Goal: Information Seeking & Learning: Learn about a topic

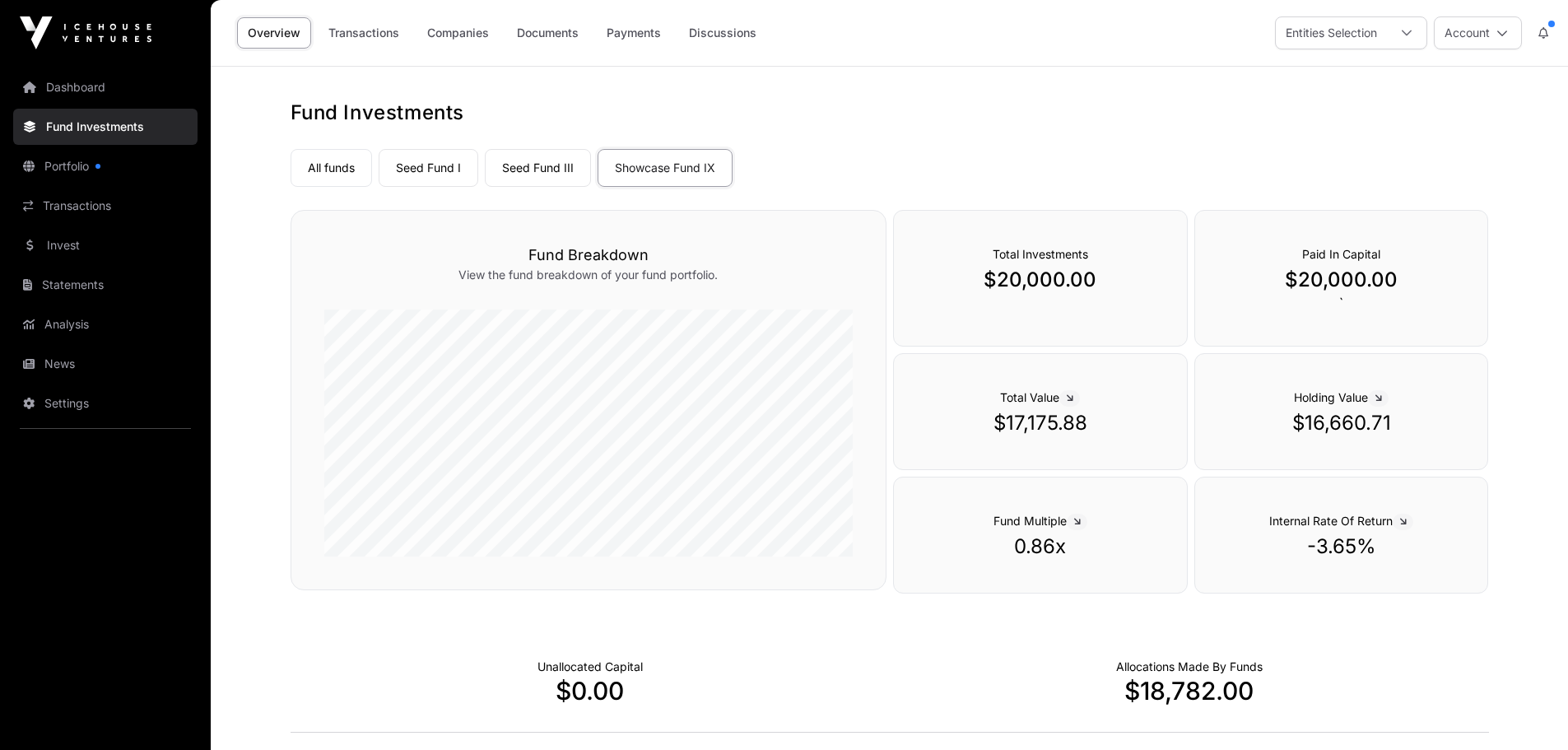
click at [462, 33] on link "Companies" at bounding box center [458, 33] width 83 height 31
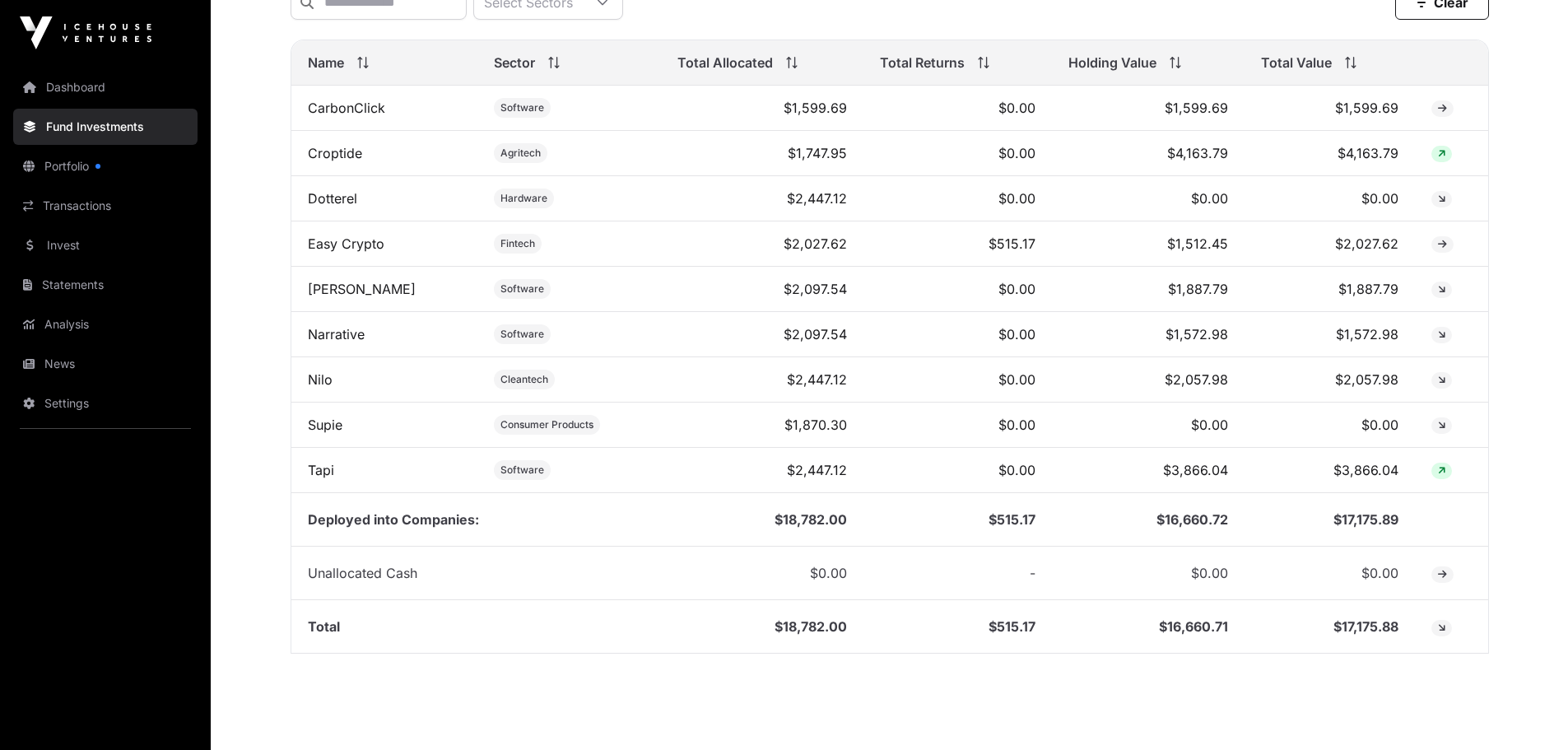
scroll to position [712, 0]
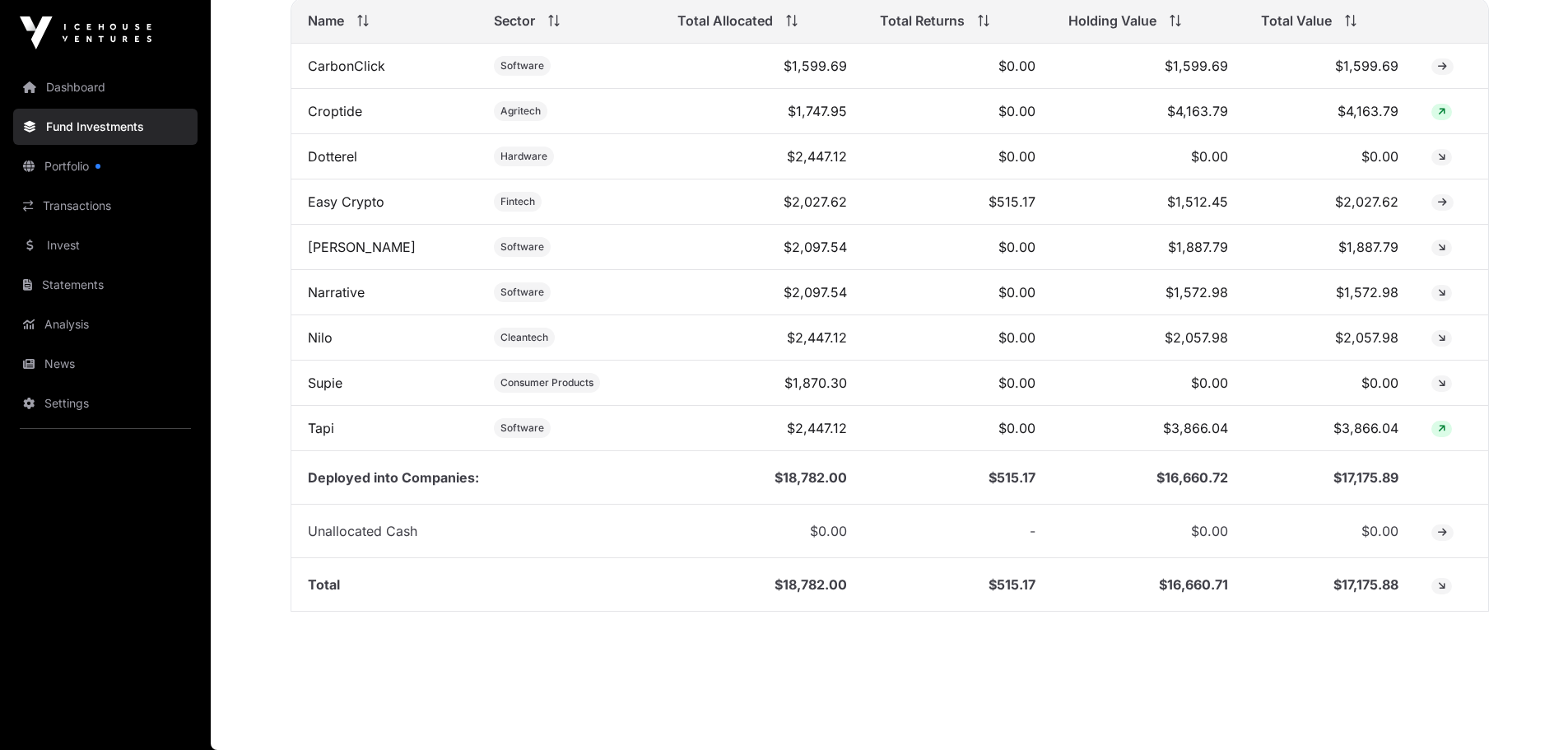
click at [319, 431] on link "Tapi" at bounding box center [321, 428] width 26 height 17
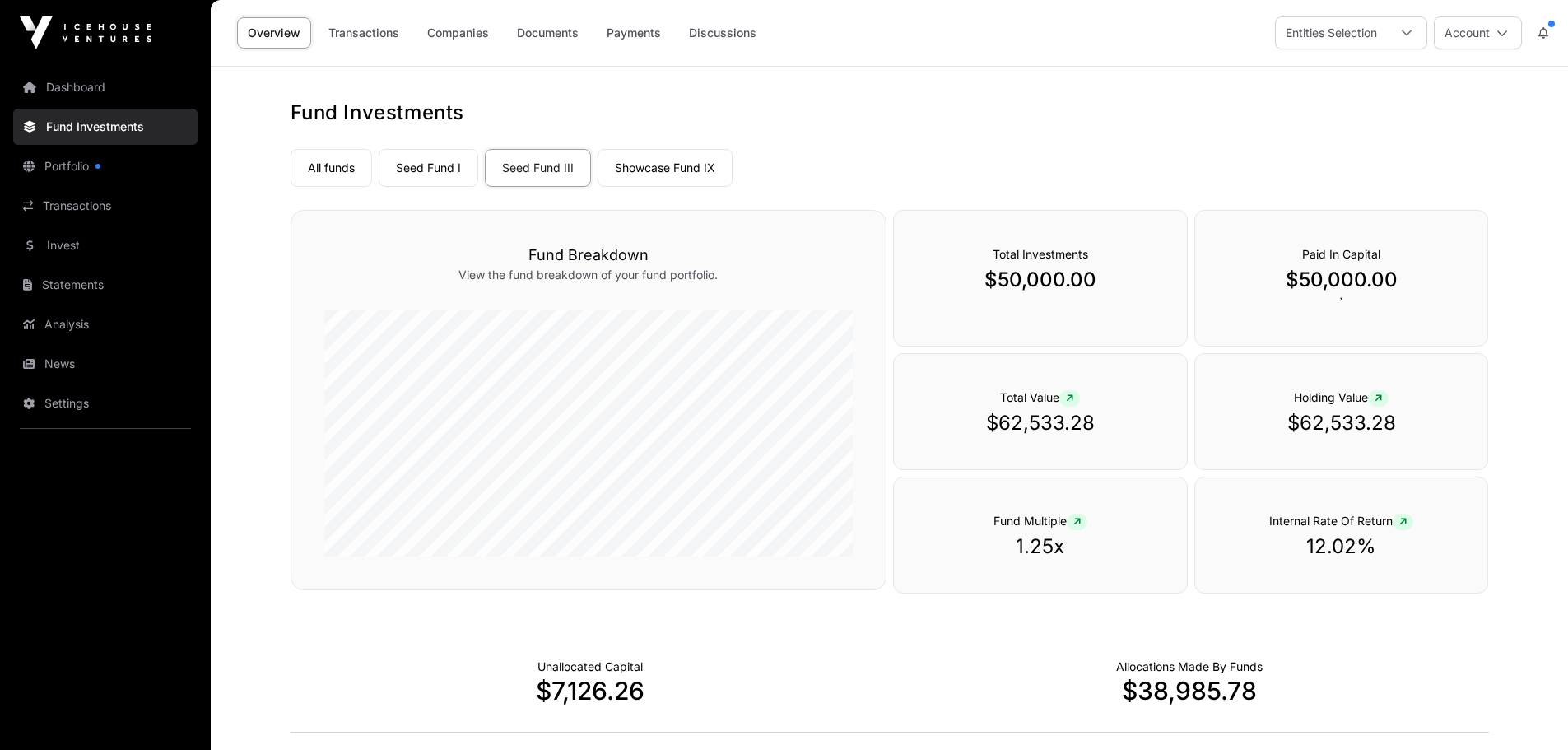
click at [460, 31] on link "Companies" at bounding box center [458, 33] width 83 height 31
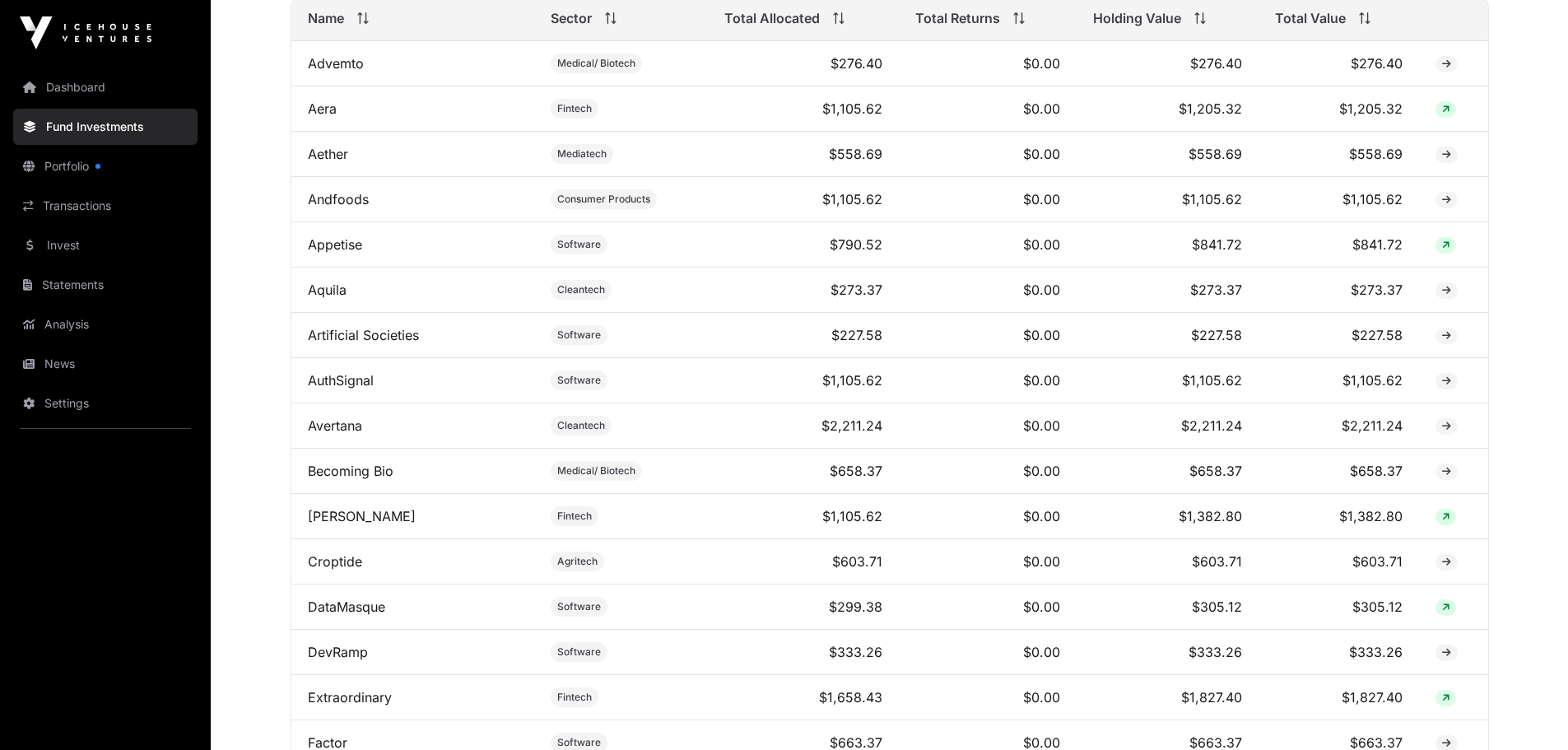
scroll to position [741, 0]
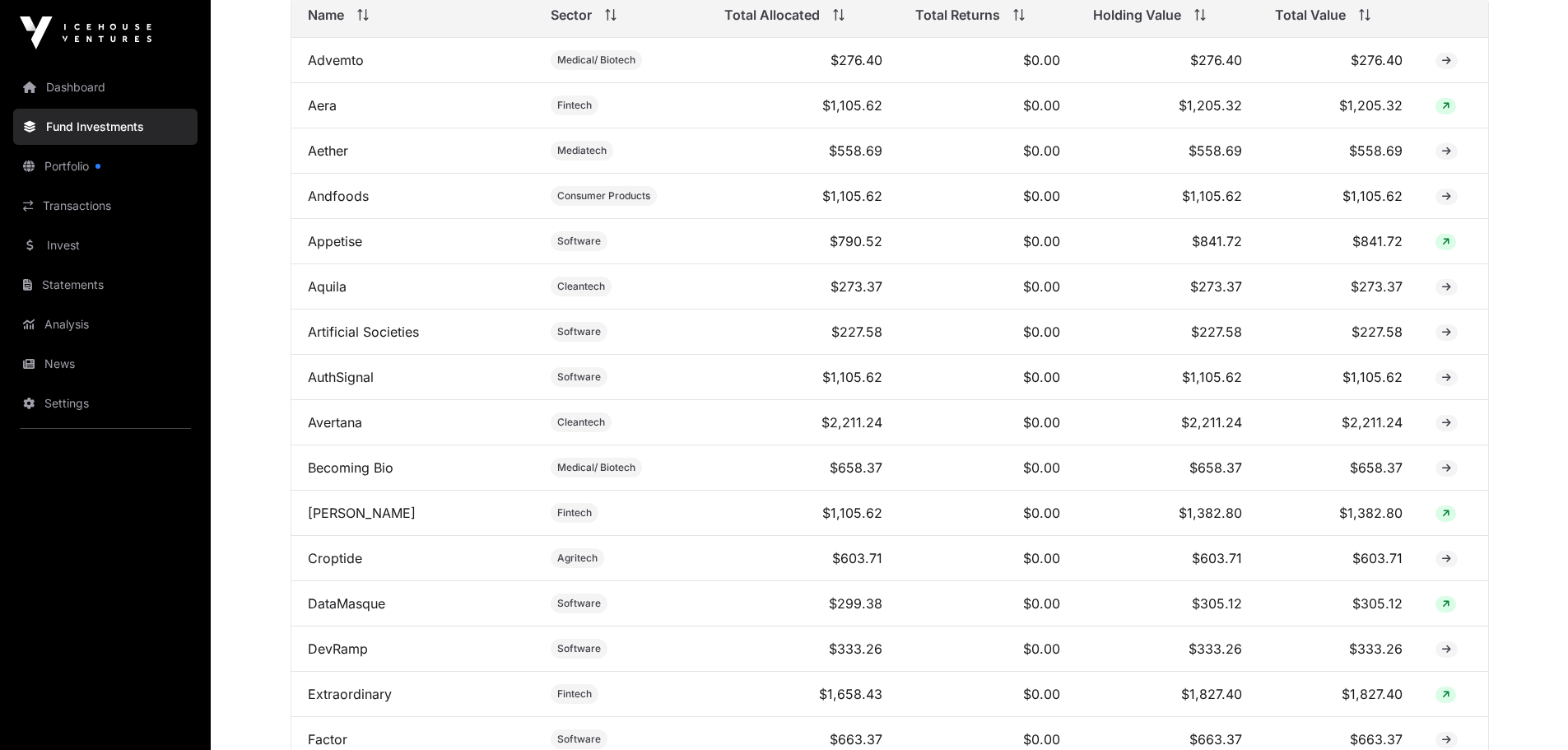
click at [348, 204] on link "Andfoods" at bounding box center [338, 196] width 61 height 17
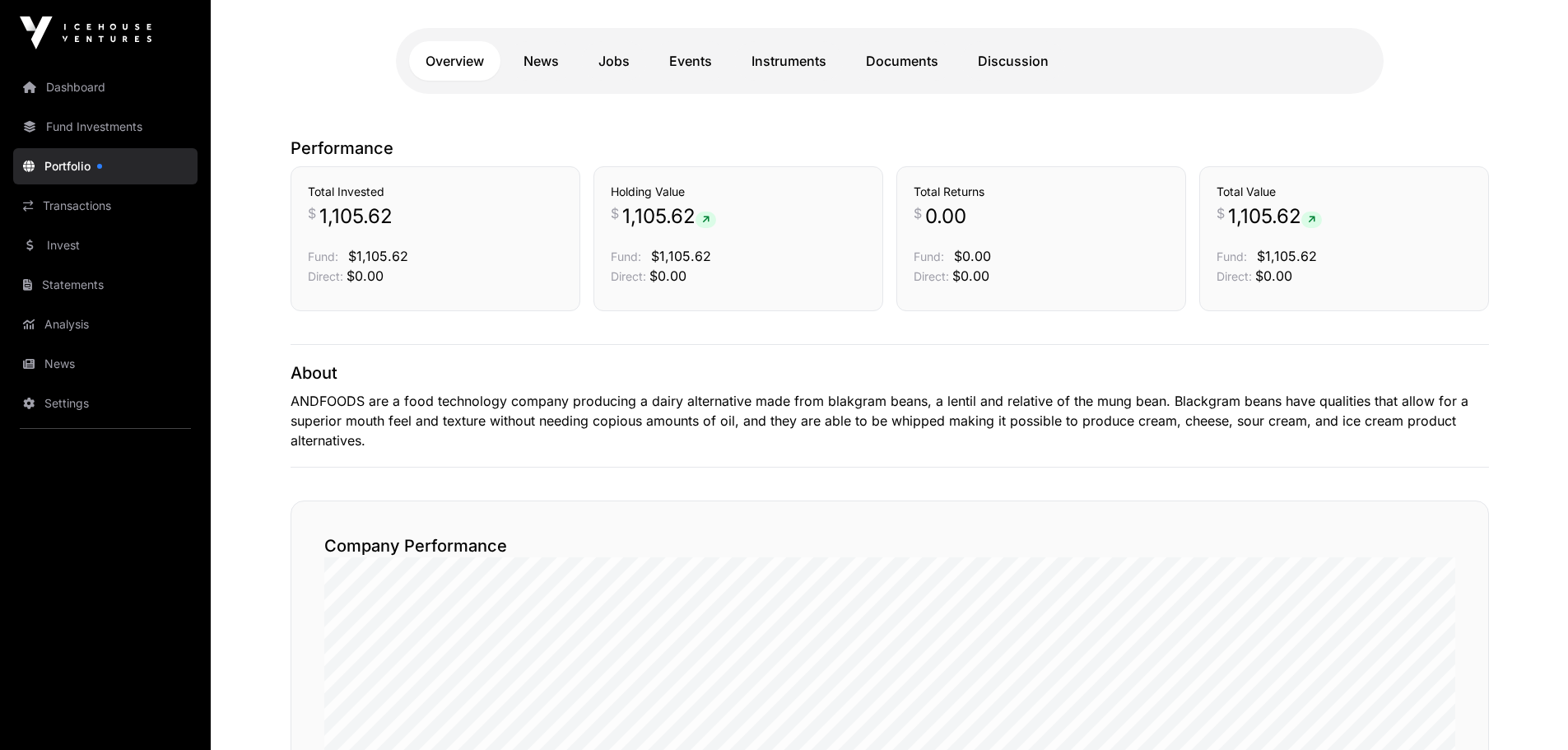
scroll to position [411, 0]
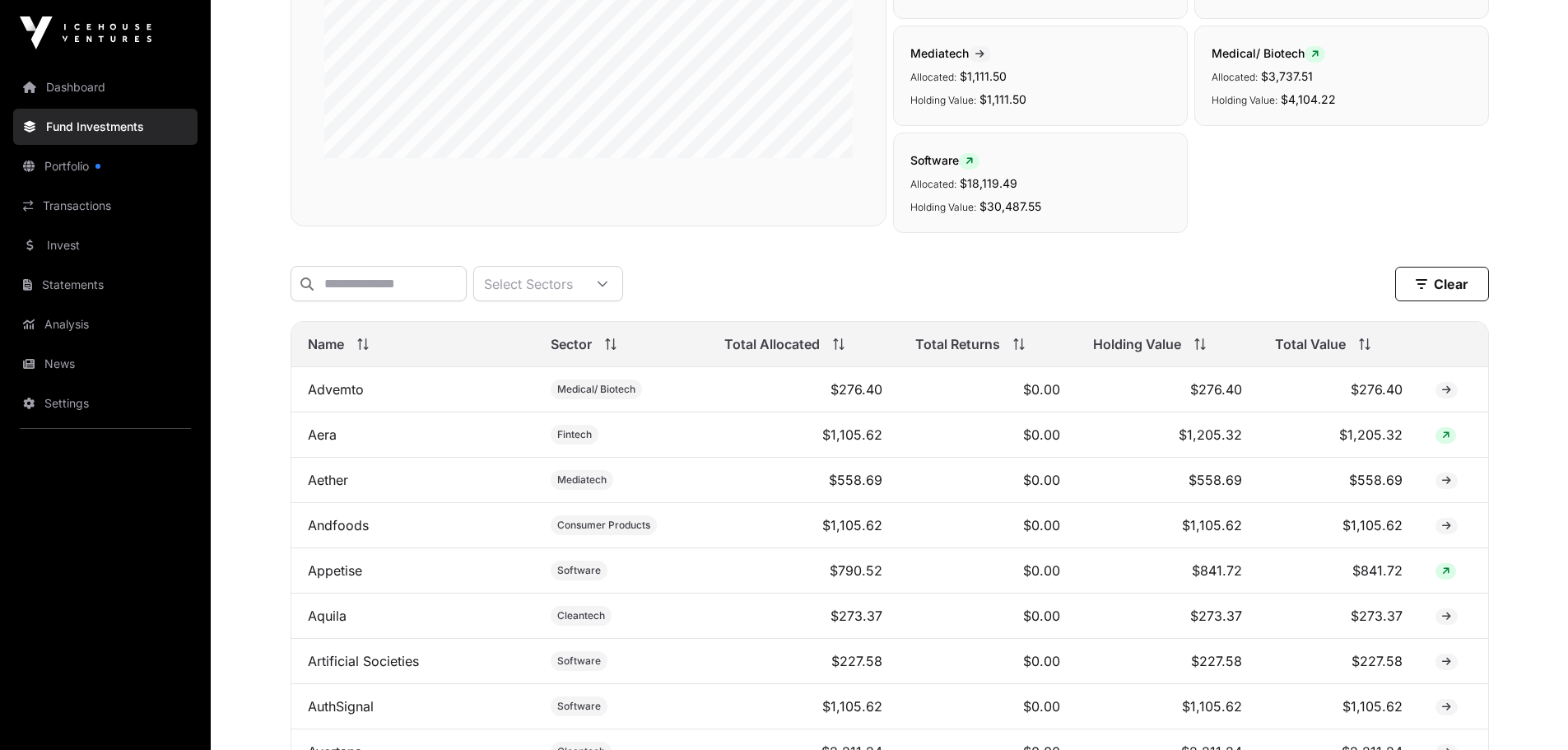
scroll to position [741, 0]
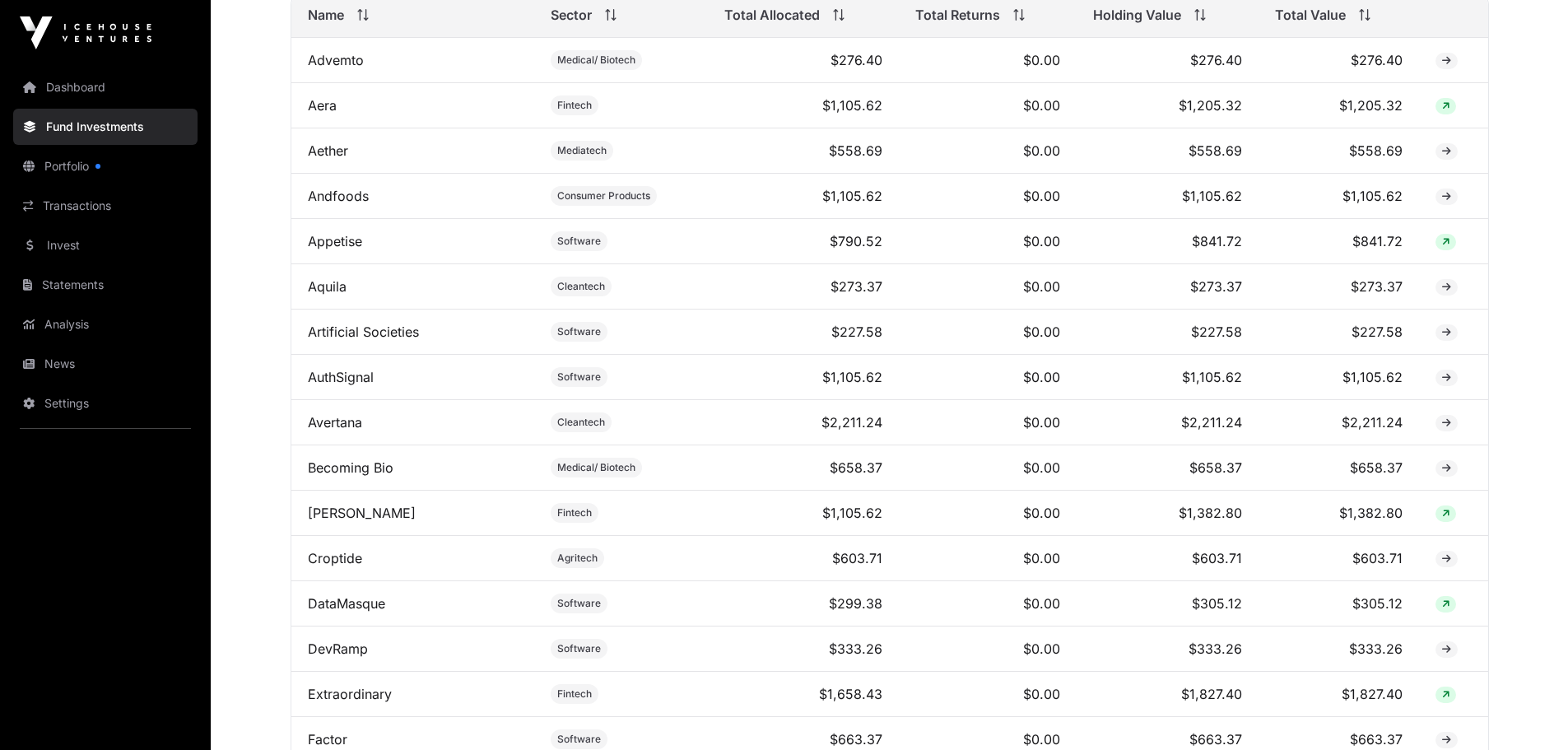
click at [334, 249] on link "Appetise" at bounding box center [335, 242] width 55 height 17
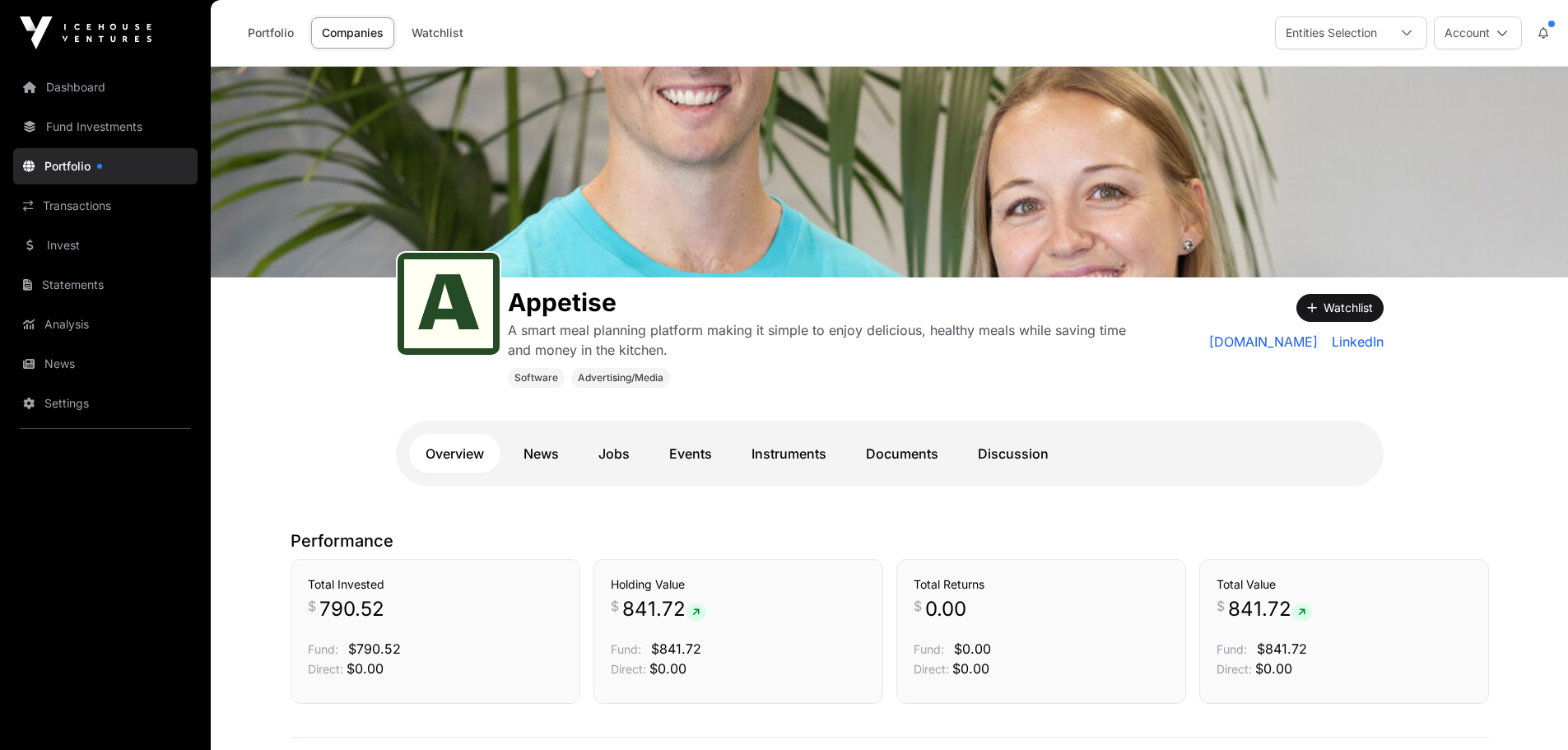
click at [1283, 342] on link "appetise.io" at bounding box center [1264, 342] width 109 height 20
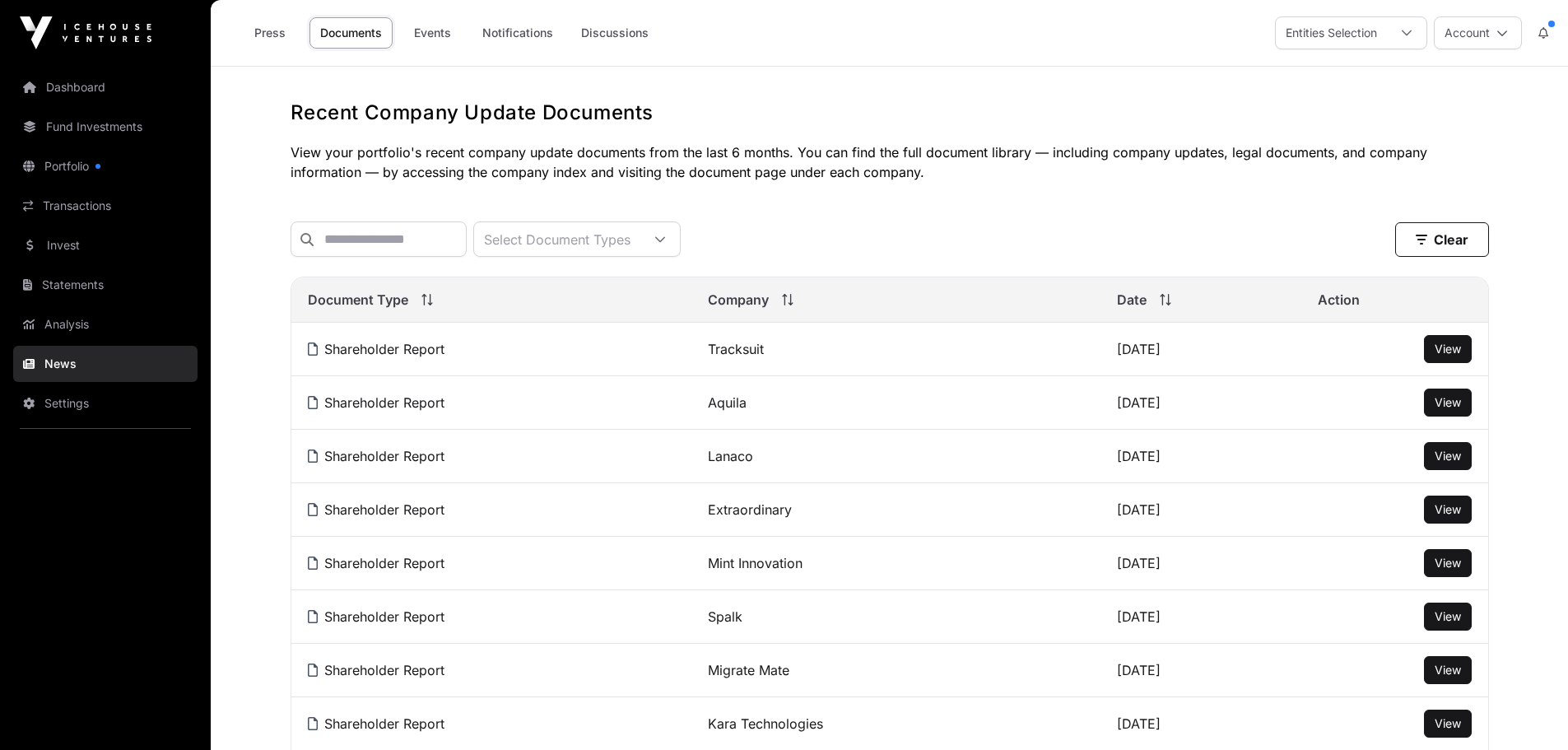
click at [1442, 356] on span "View" at bounding box center [1448, 349] width 26 height 14
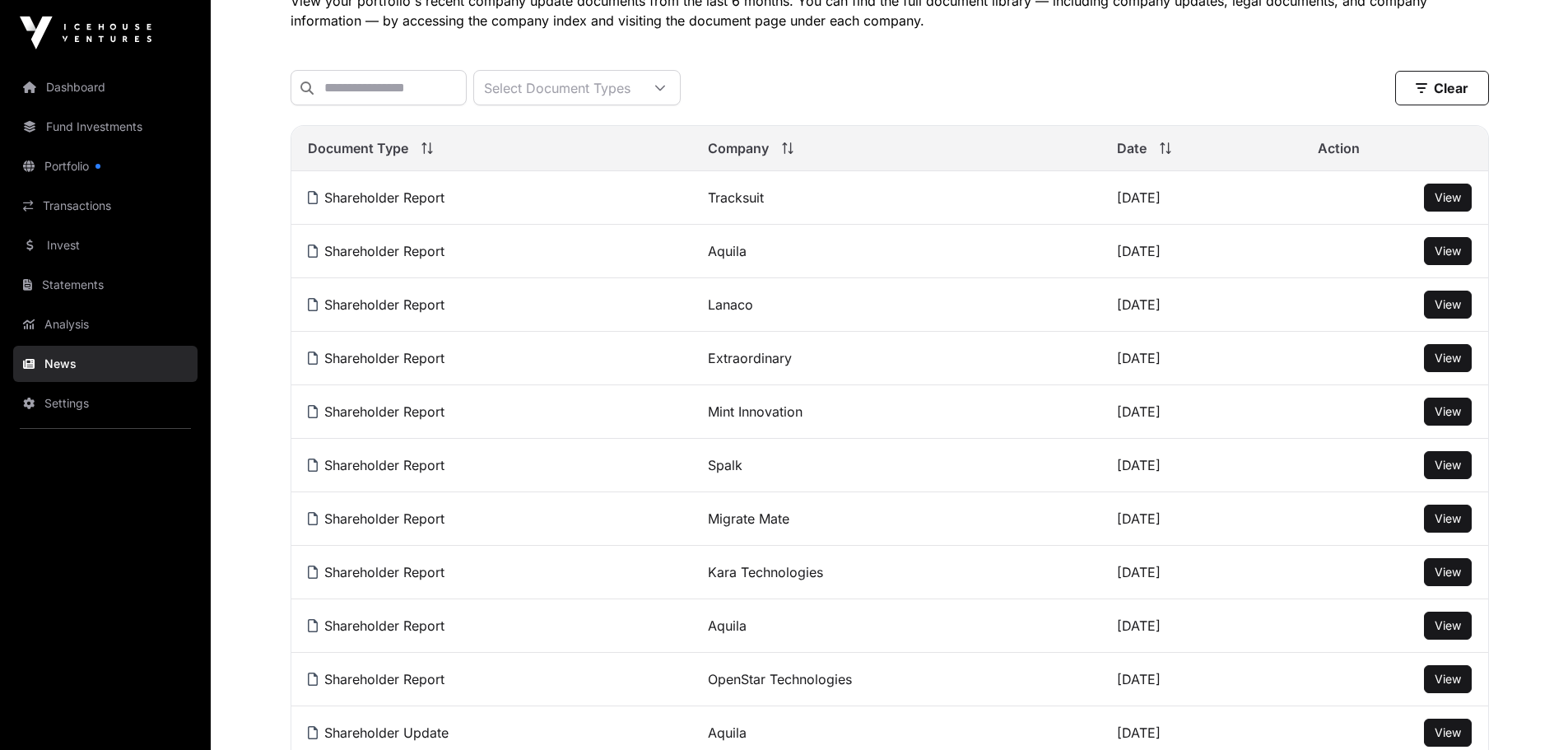
scroll to position [165, 0]
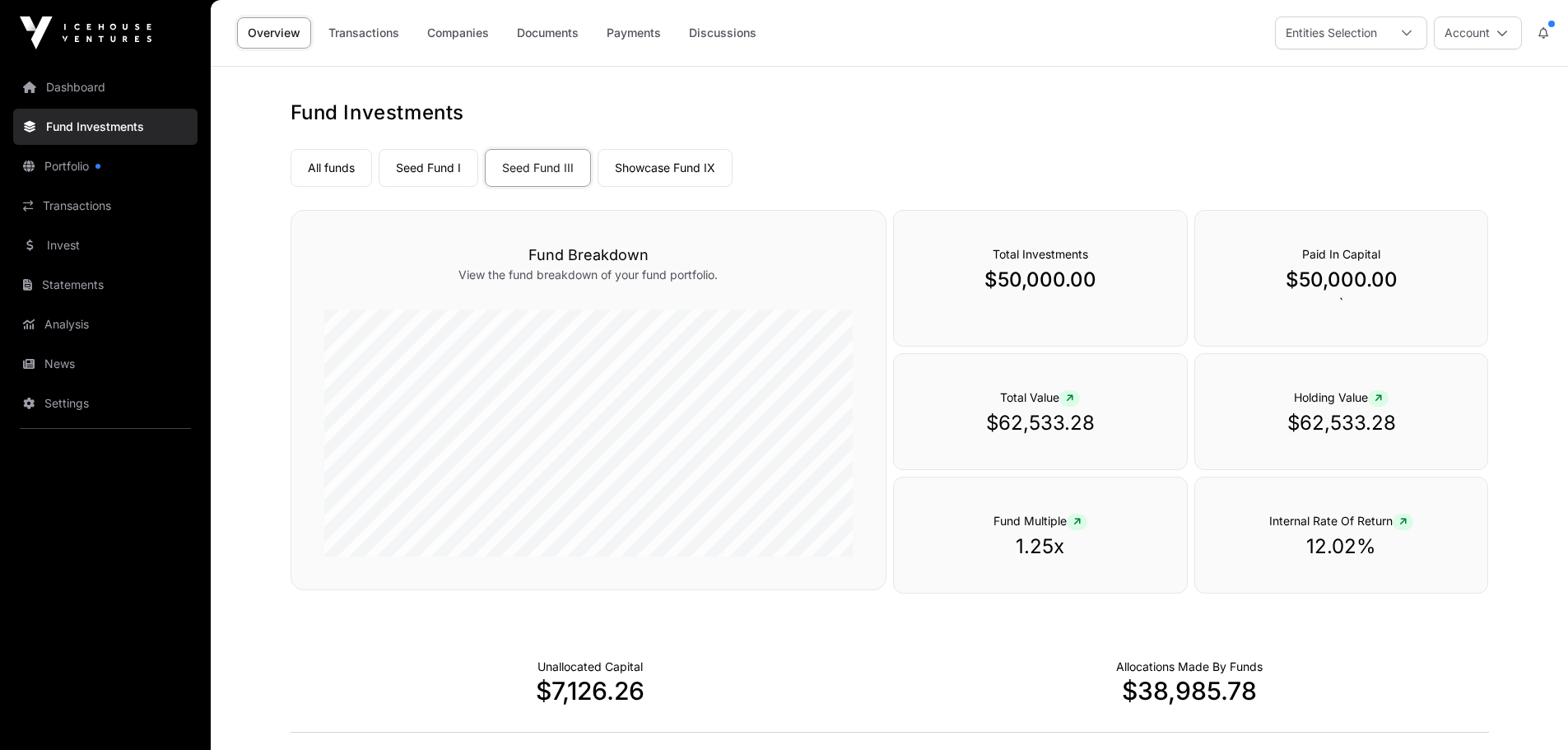
click at [446, 32] on link "Companies" at bounding box center [458, 33] width 83 height 31
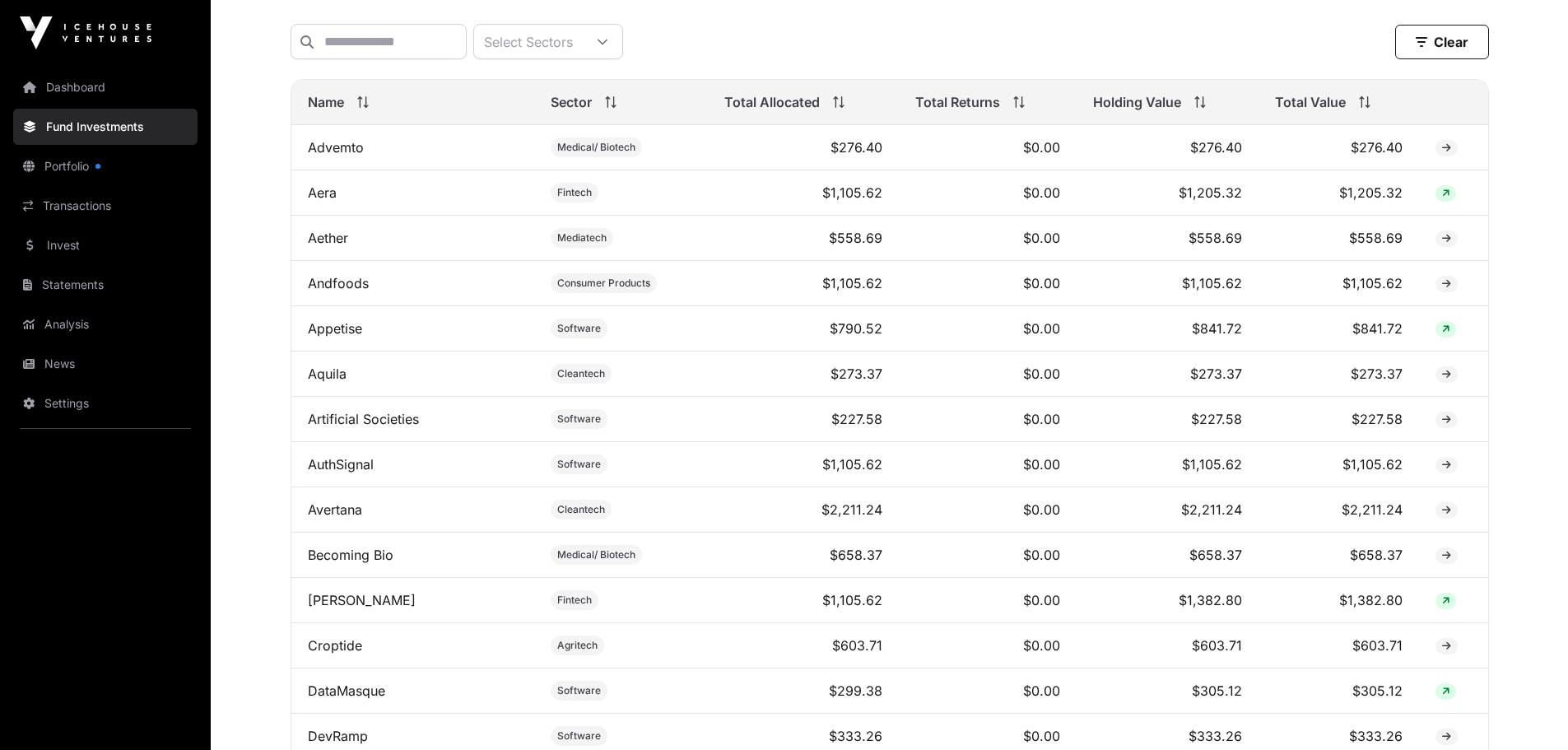
scroll to position [659, 0]
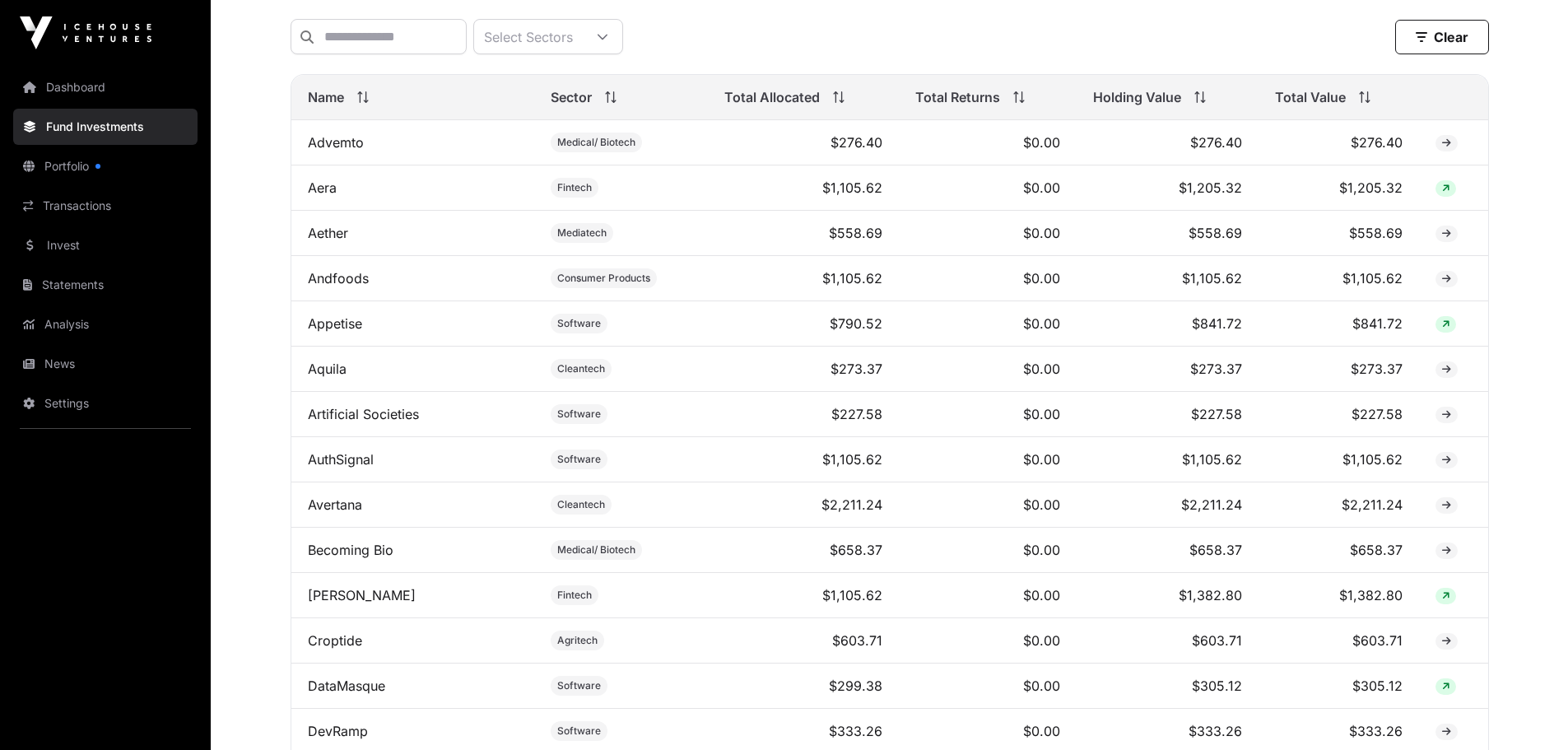
click at [379, 422] on link "Artificial Societies" at bounding box center [363, 414] width 111 height 17
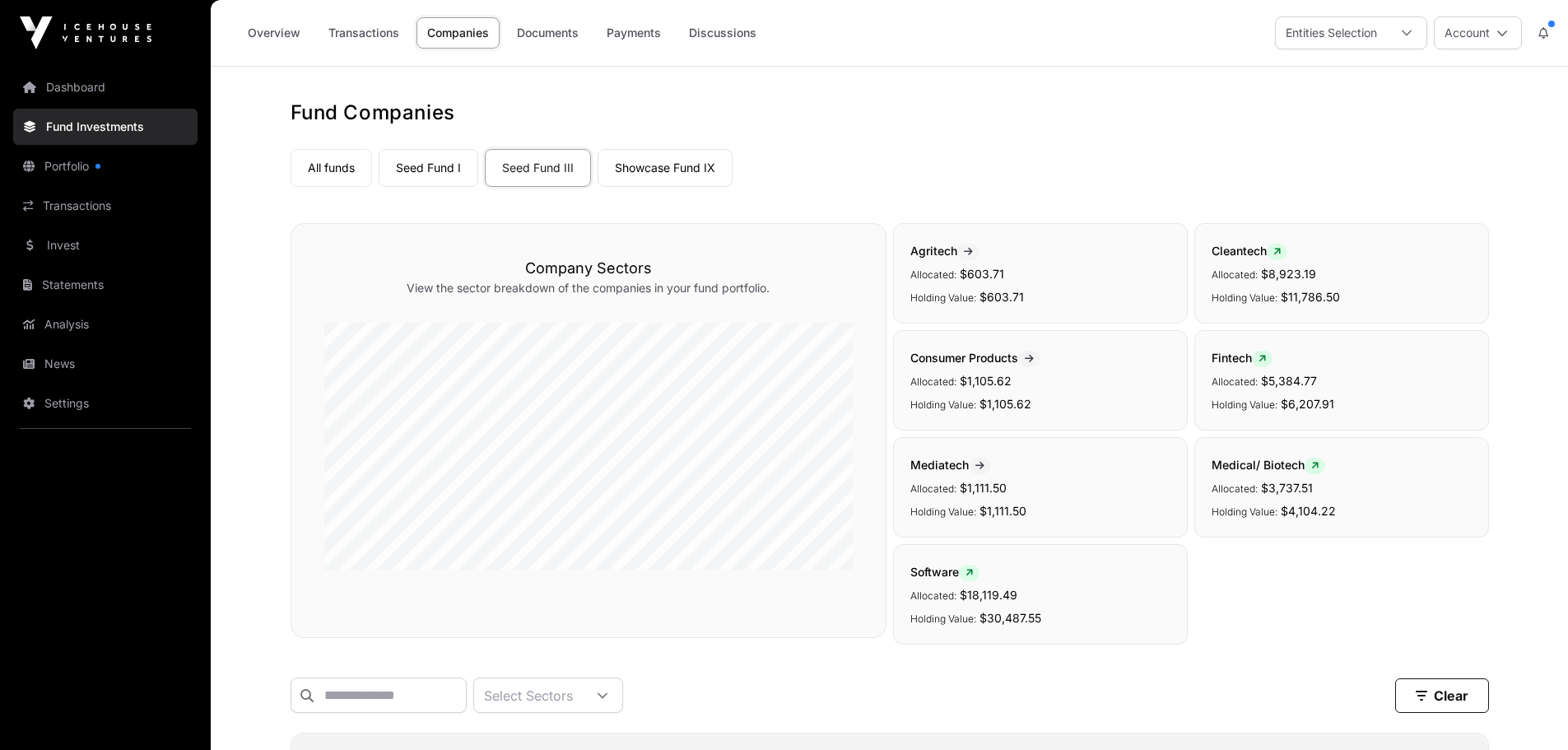
scroll to position [659, 0]
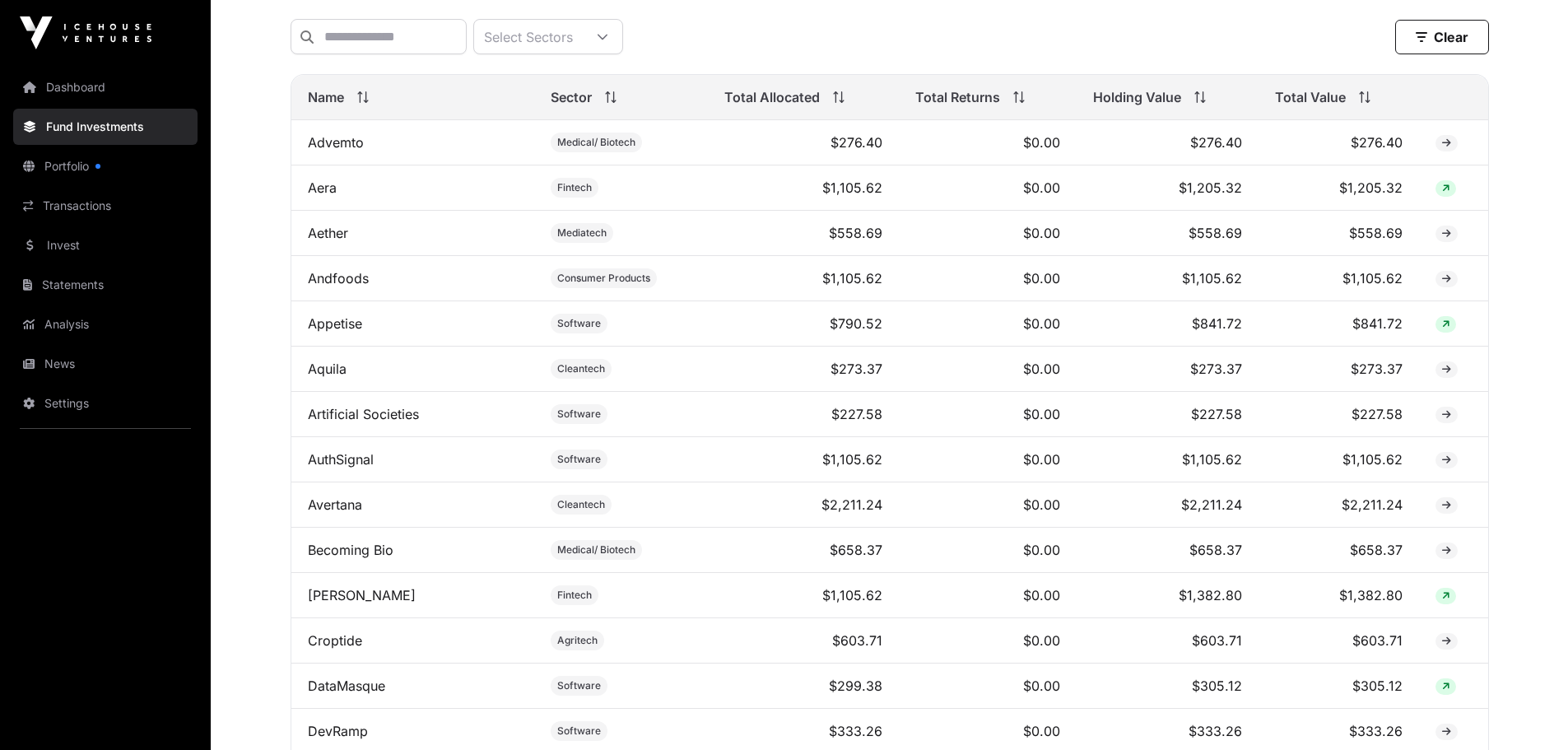
click at [342, 468] on link "AuthSignal" at bounding box center [341, 459] width 66 height 17
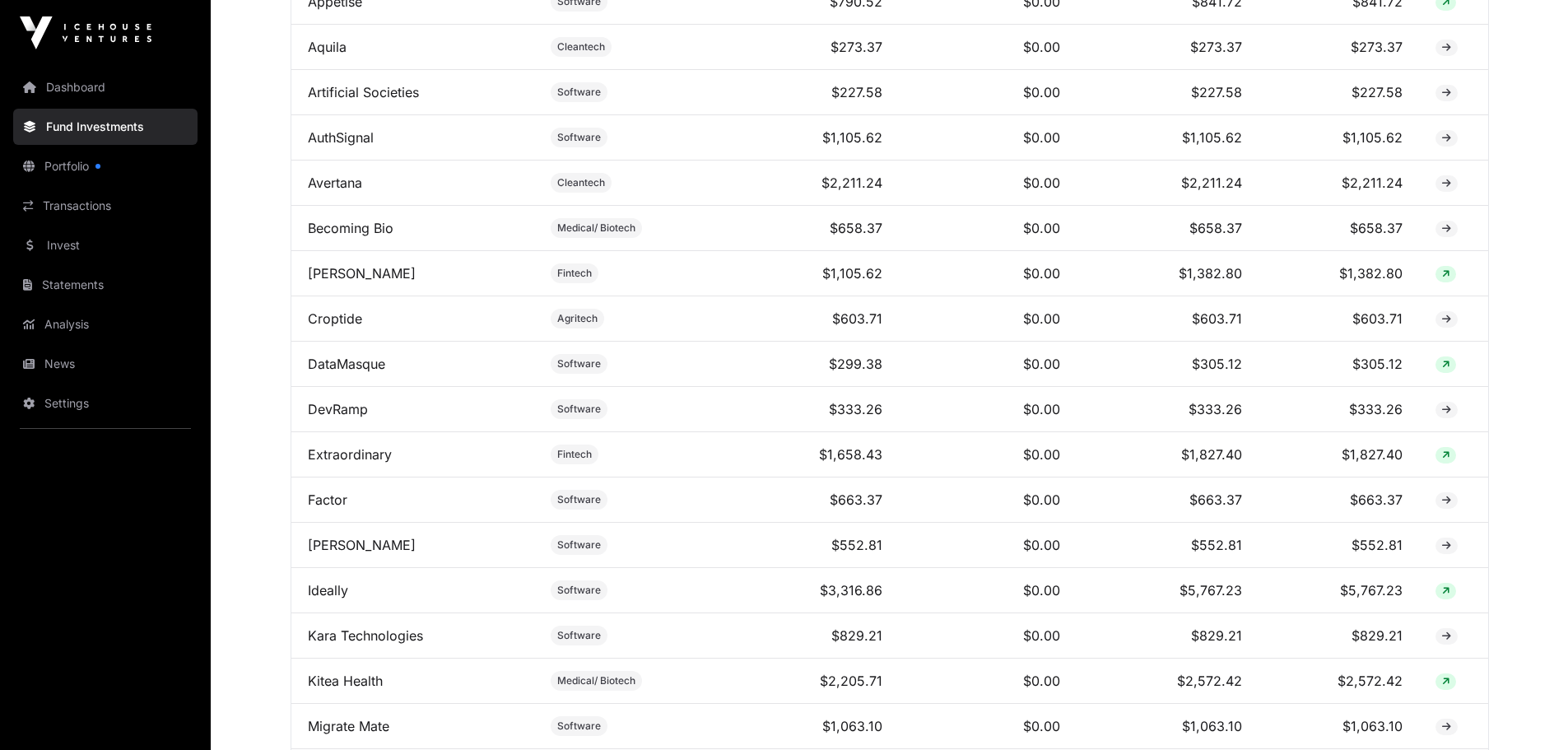
scroll to position [988, 0]
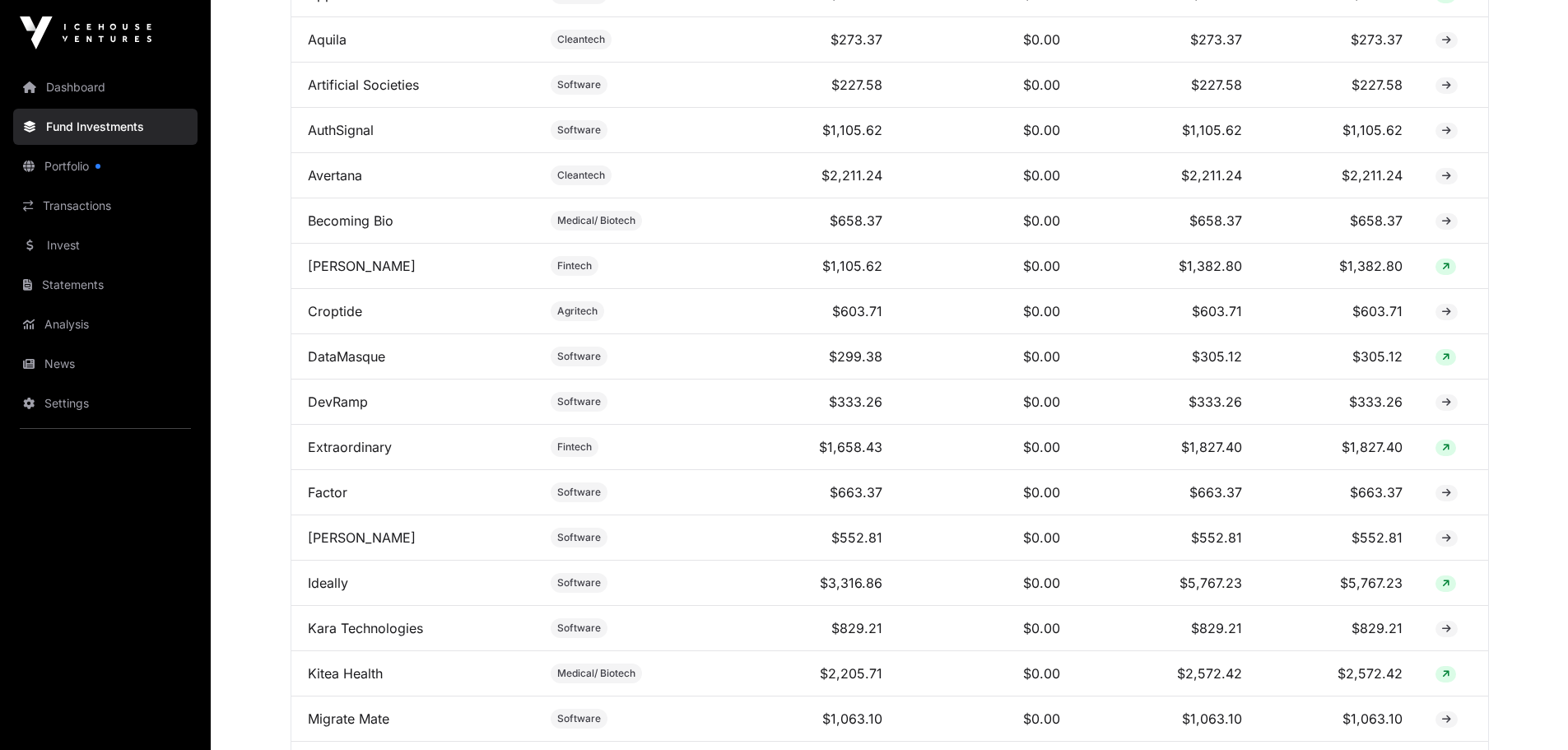
click at [348, 455] on link "Extraordinary" at bounding box center [349, 447] width 84 height 17
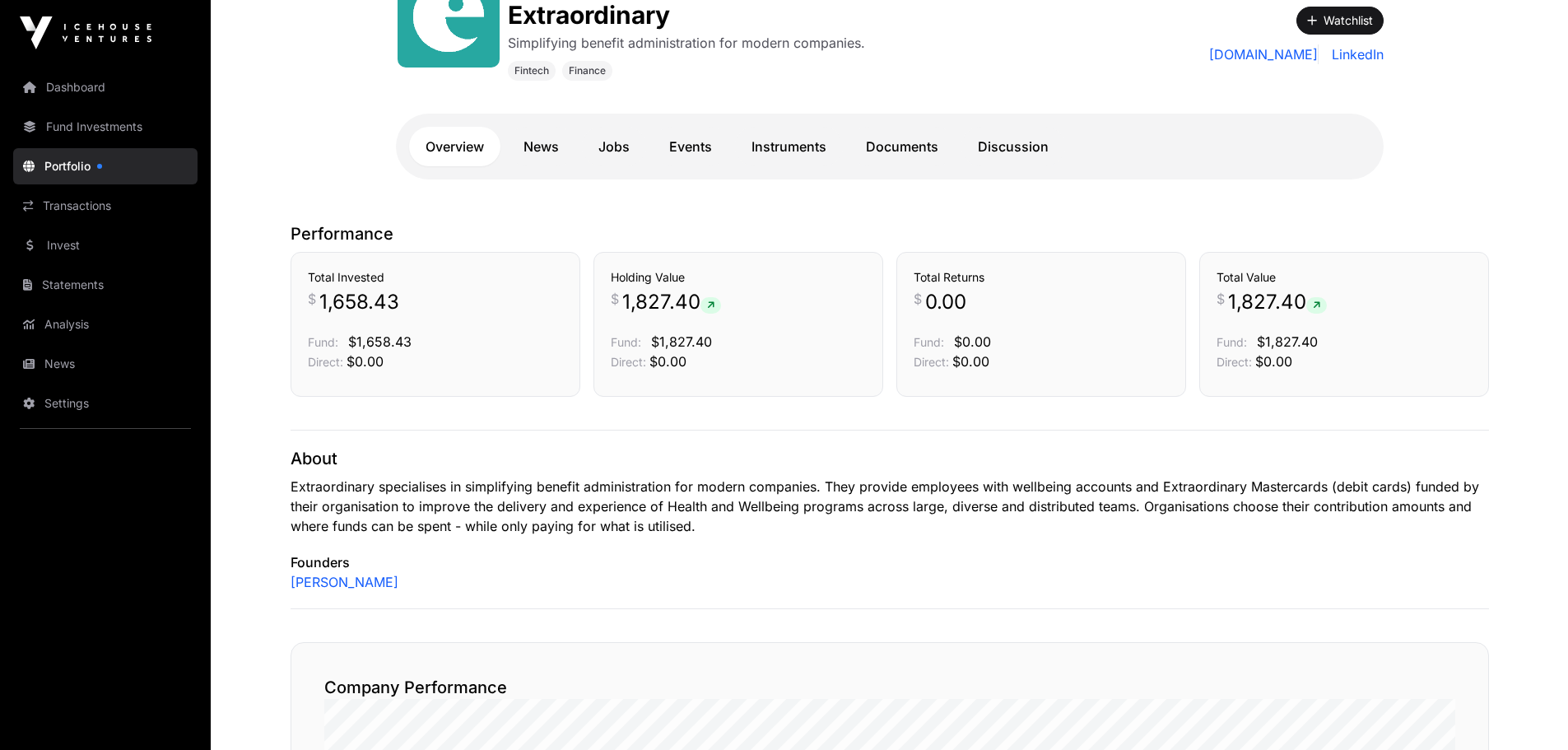
scroll to position [329, 0]
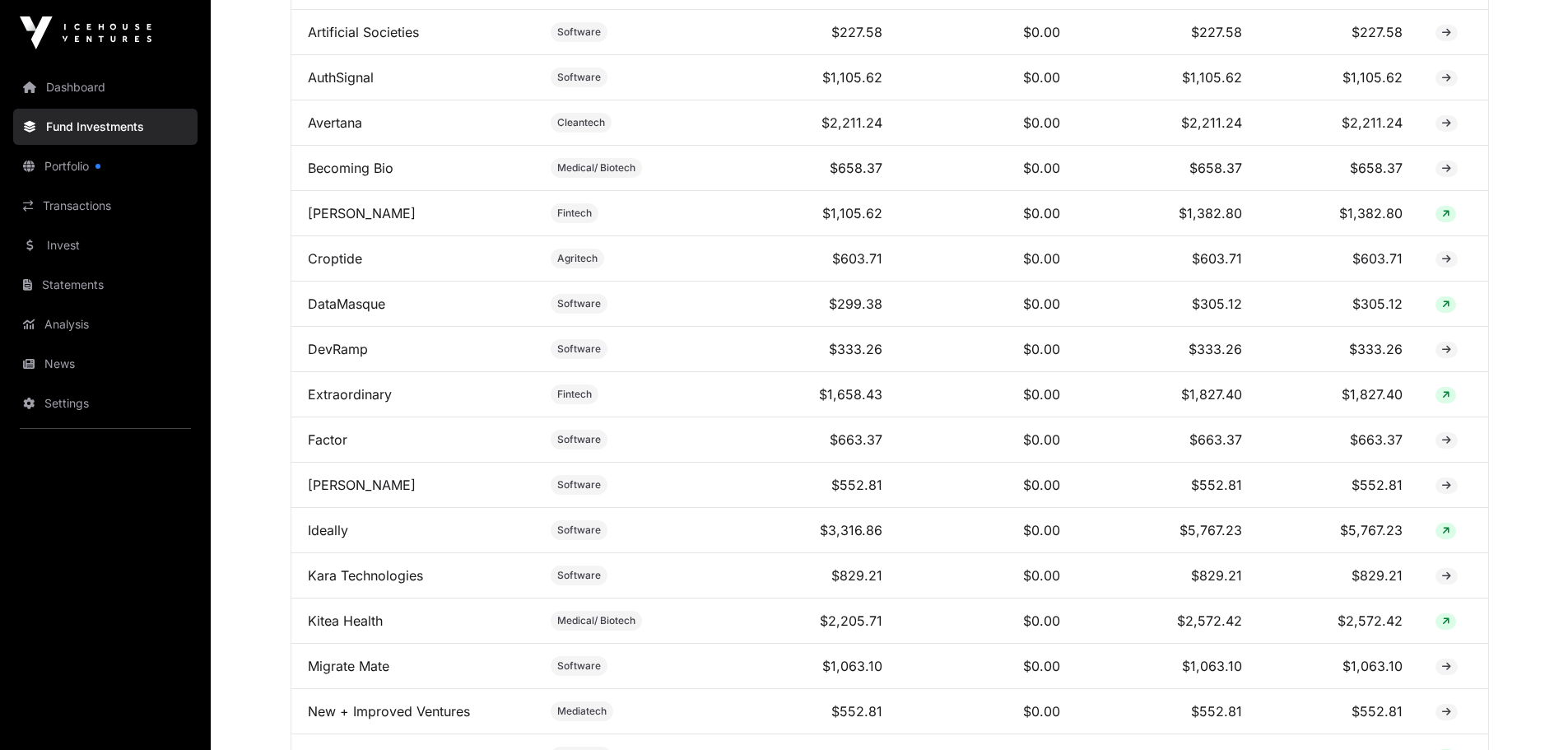
scroll to position [1153, 0]
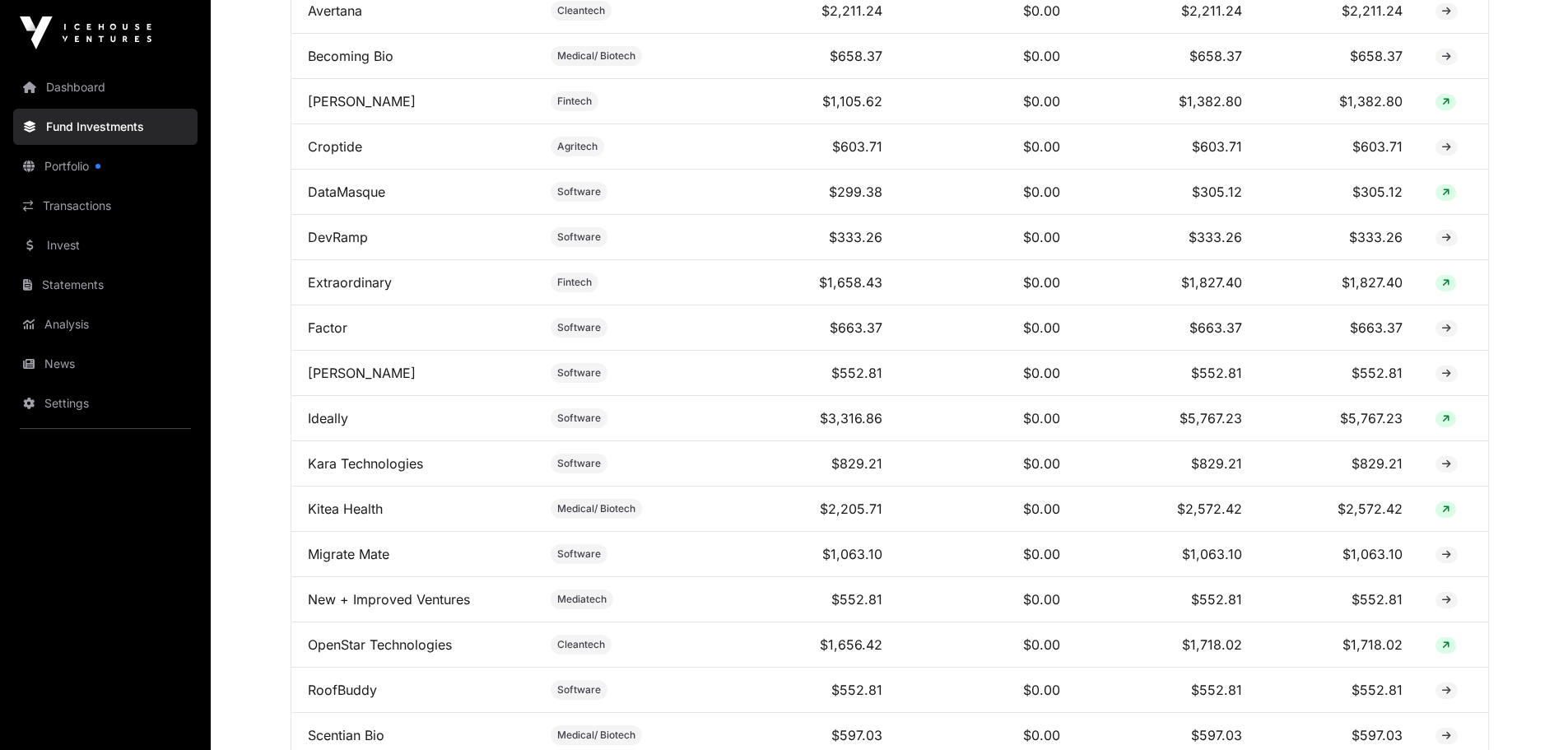
click at [329, 426] on link "Ideally" at bounding box center [328, 418] width 41 height 17
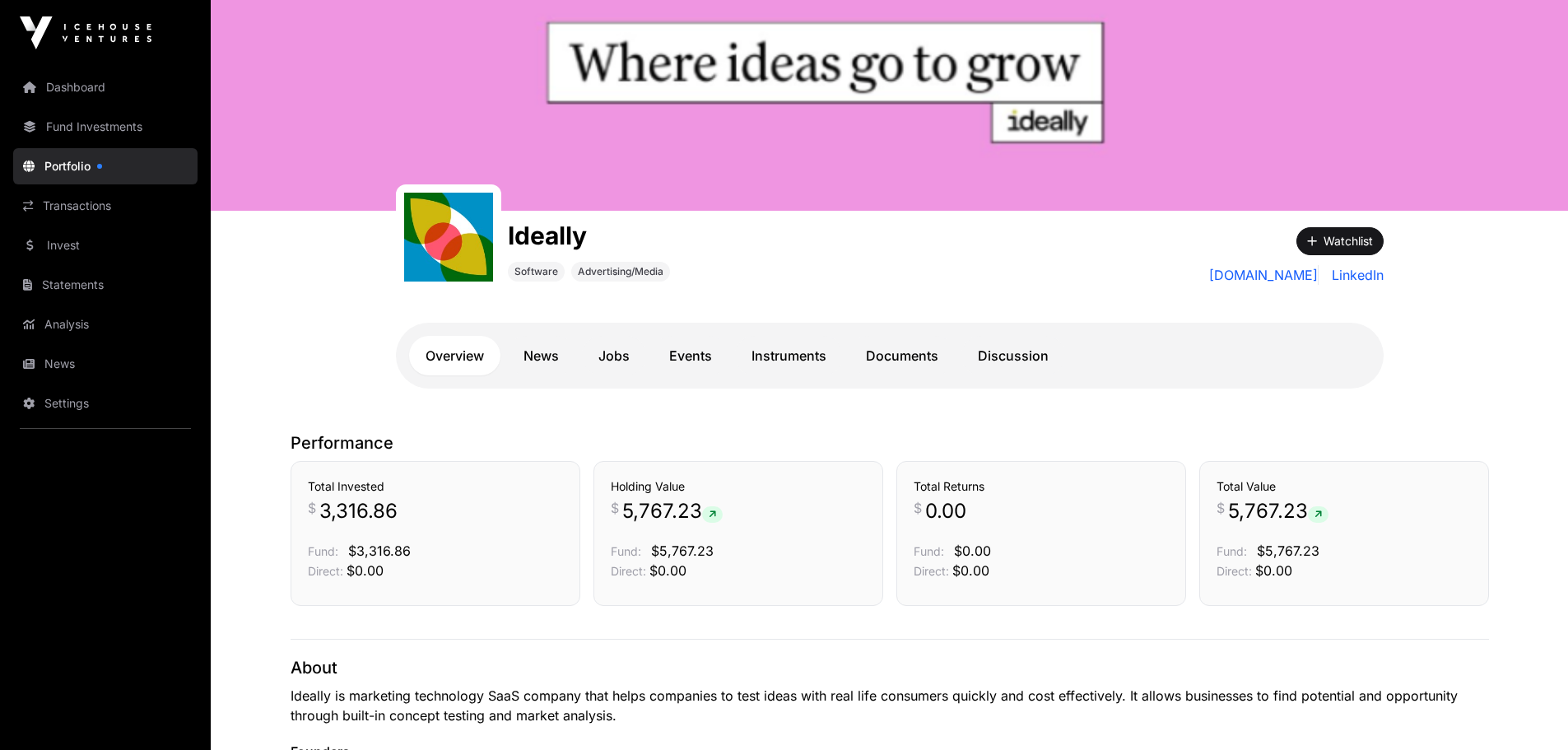
scroll to position [247, 0]
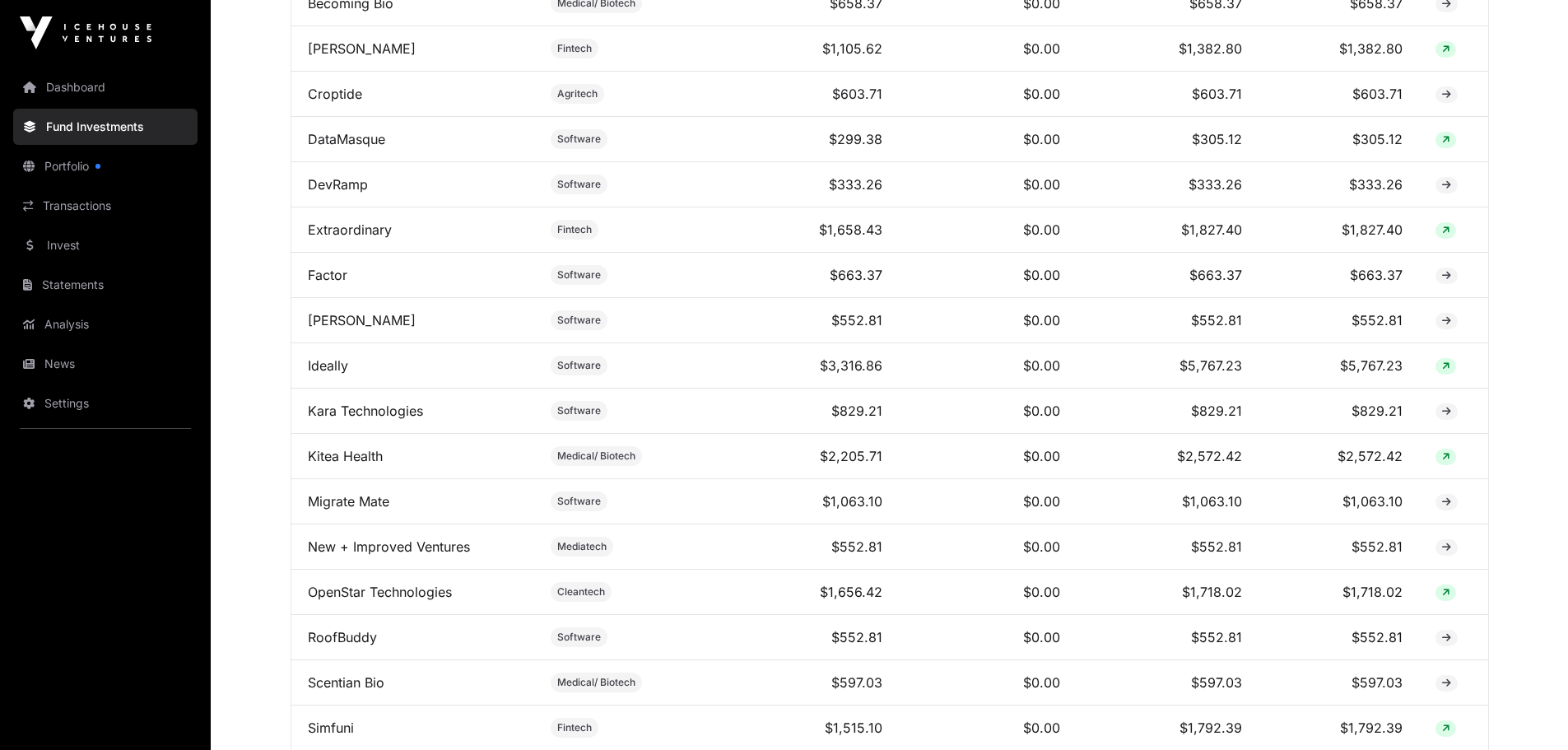
scroll to position [1318, 0]
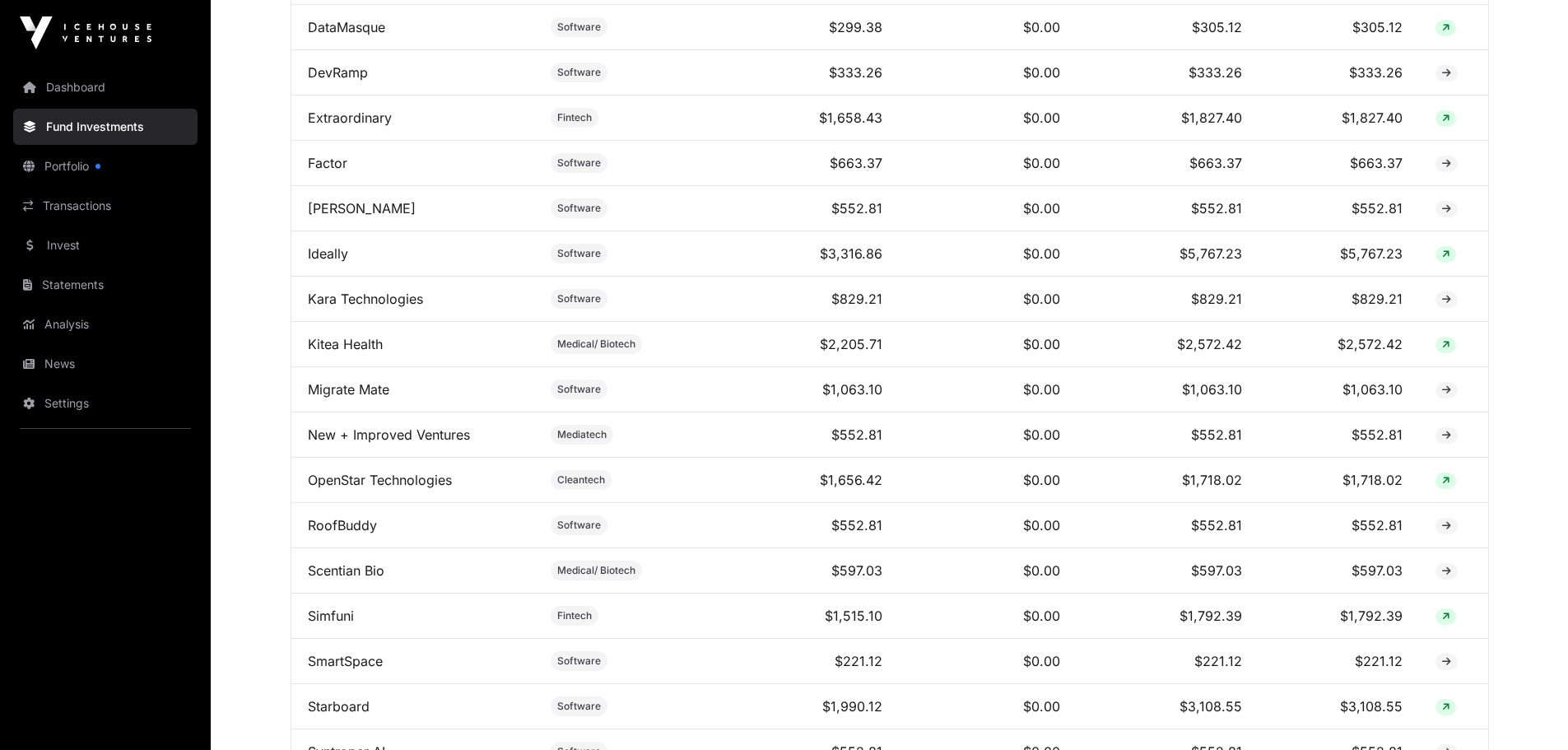
click at [352, 353] on link "Kitea Health" at bounding box center [345, 344] width 75 height 17
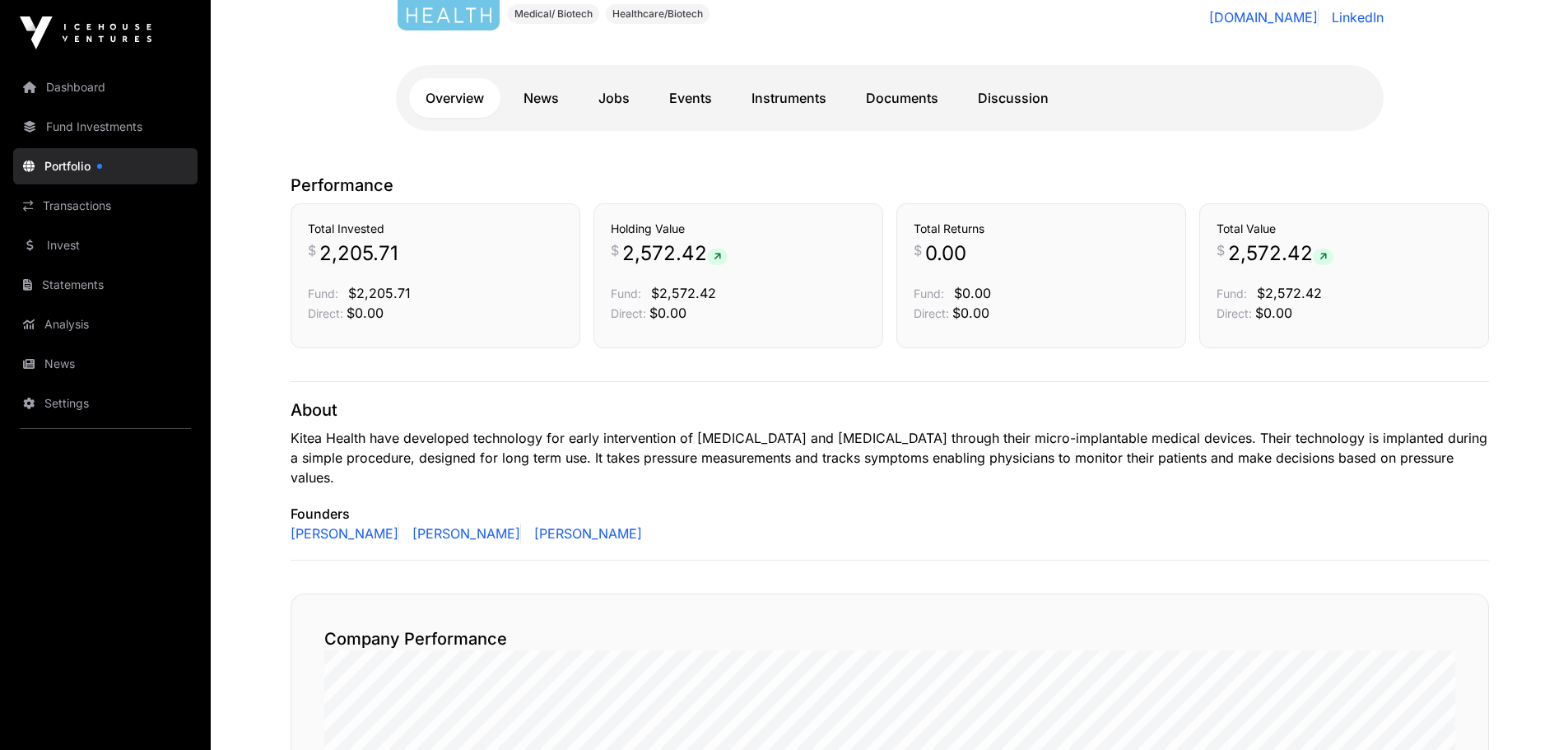
scroll to position [329, 0]
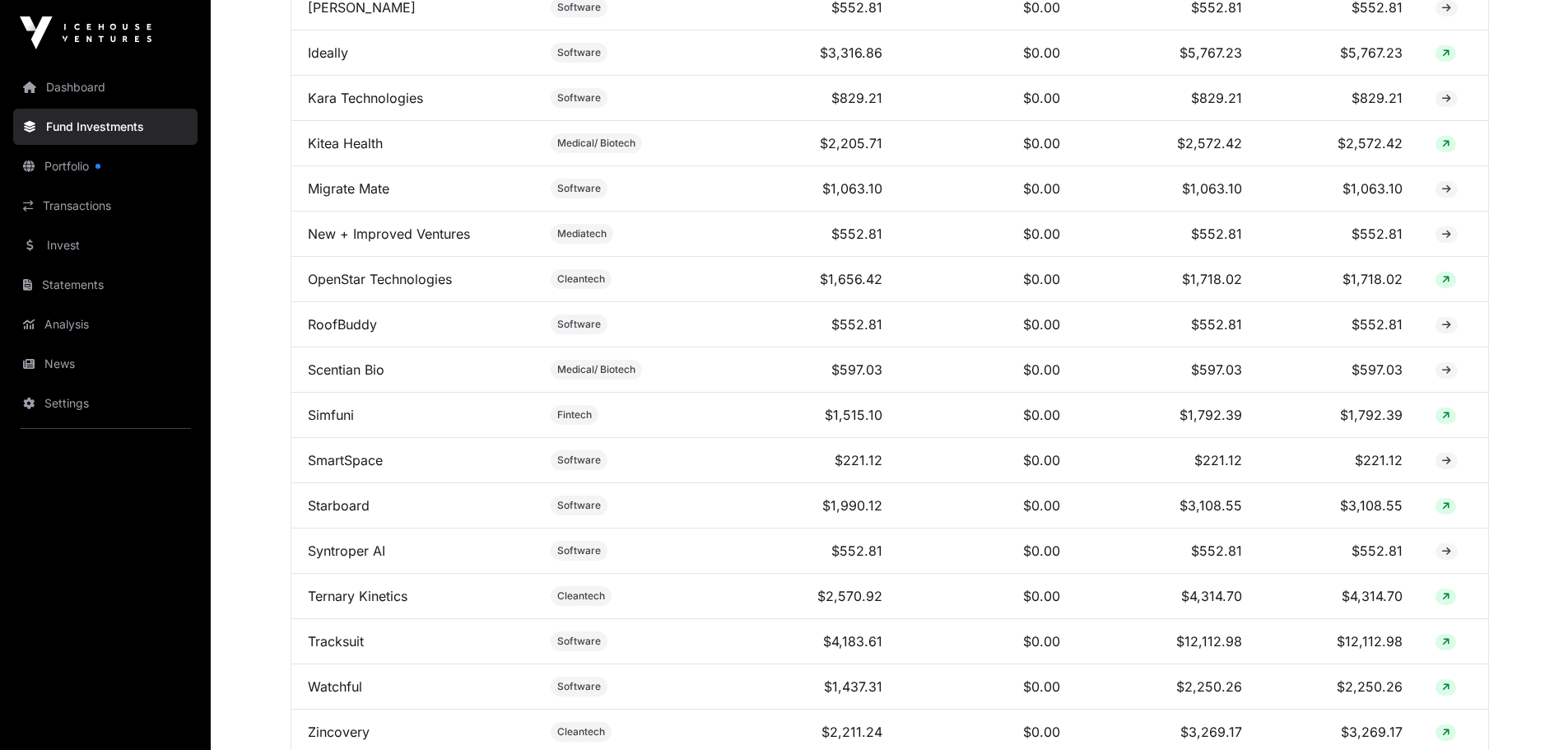
scroll to position [1565, 0]
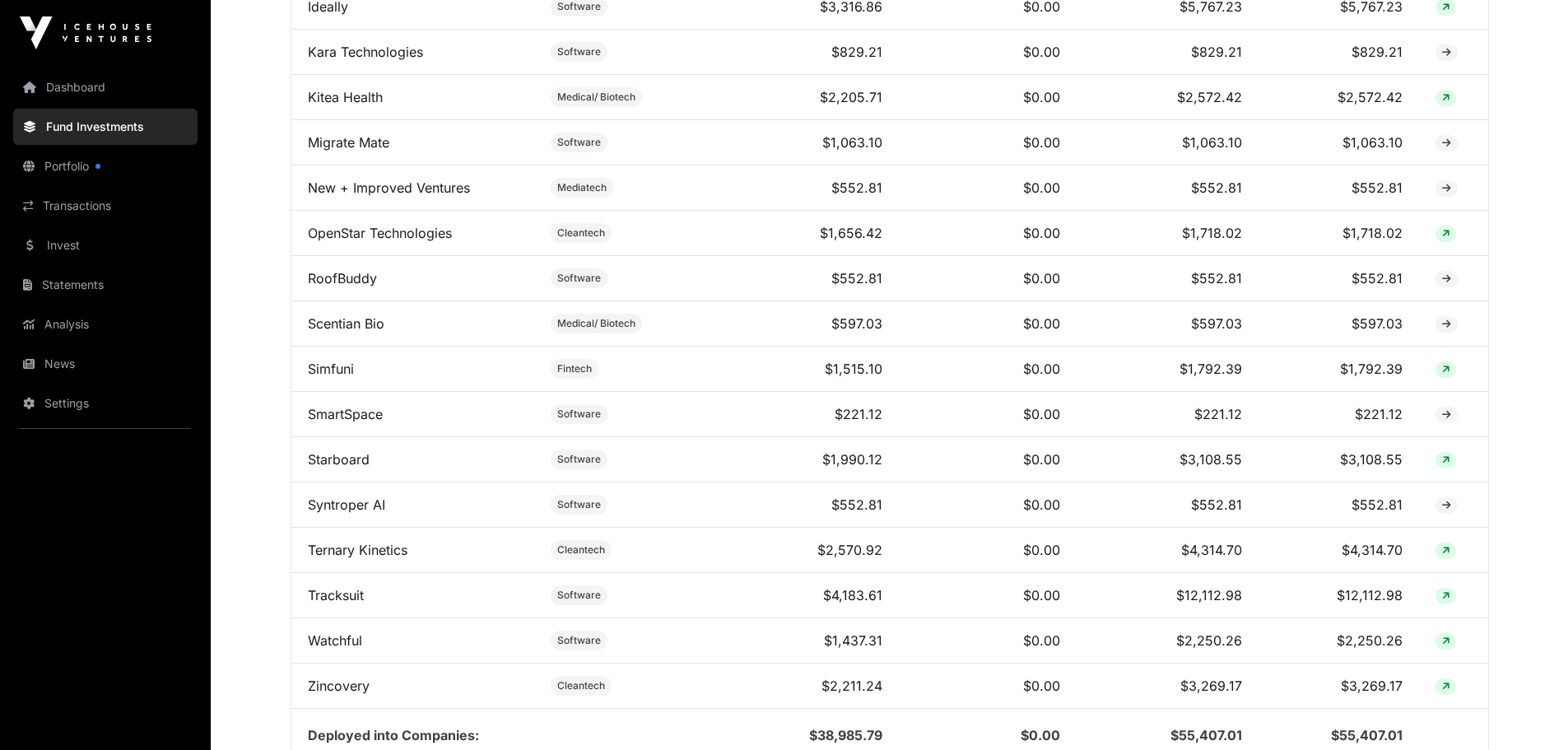
click at [337, 468] on link "Starboard" at bounding box center [338, 459] width 62 height 17
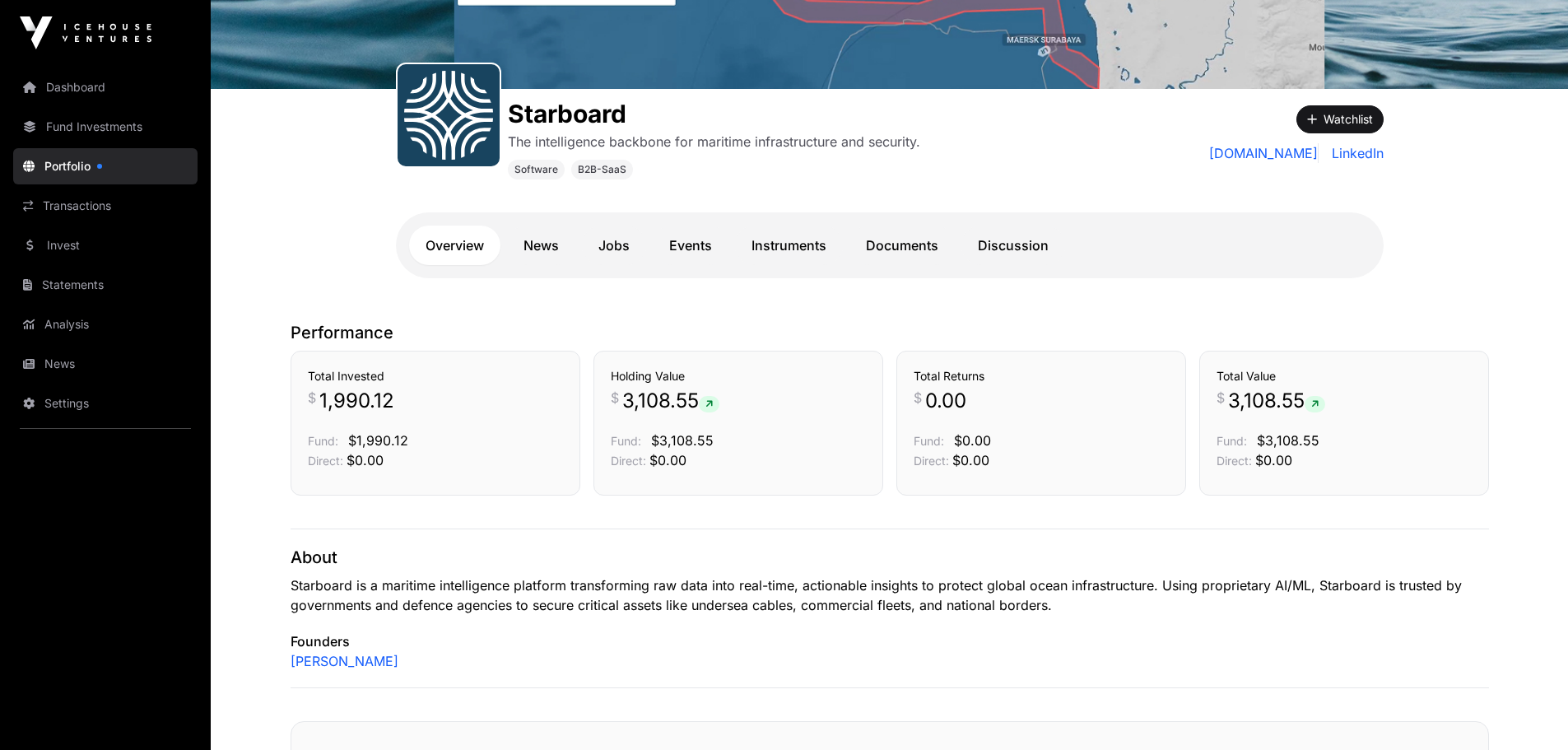
scroll to position [247, 0]
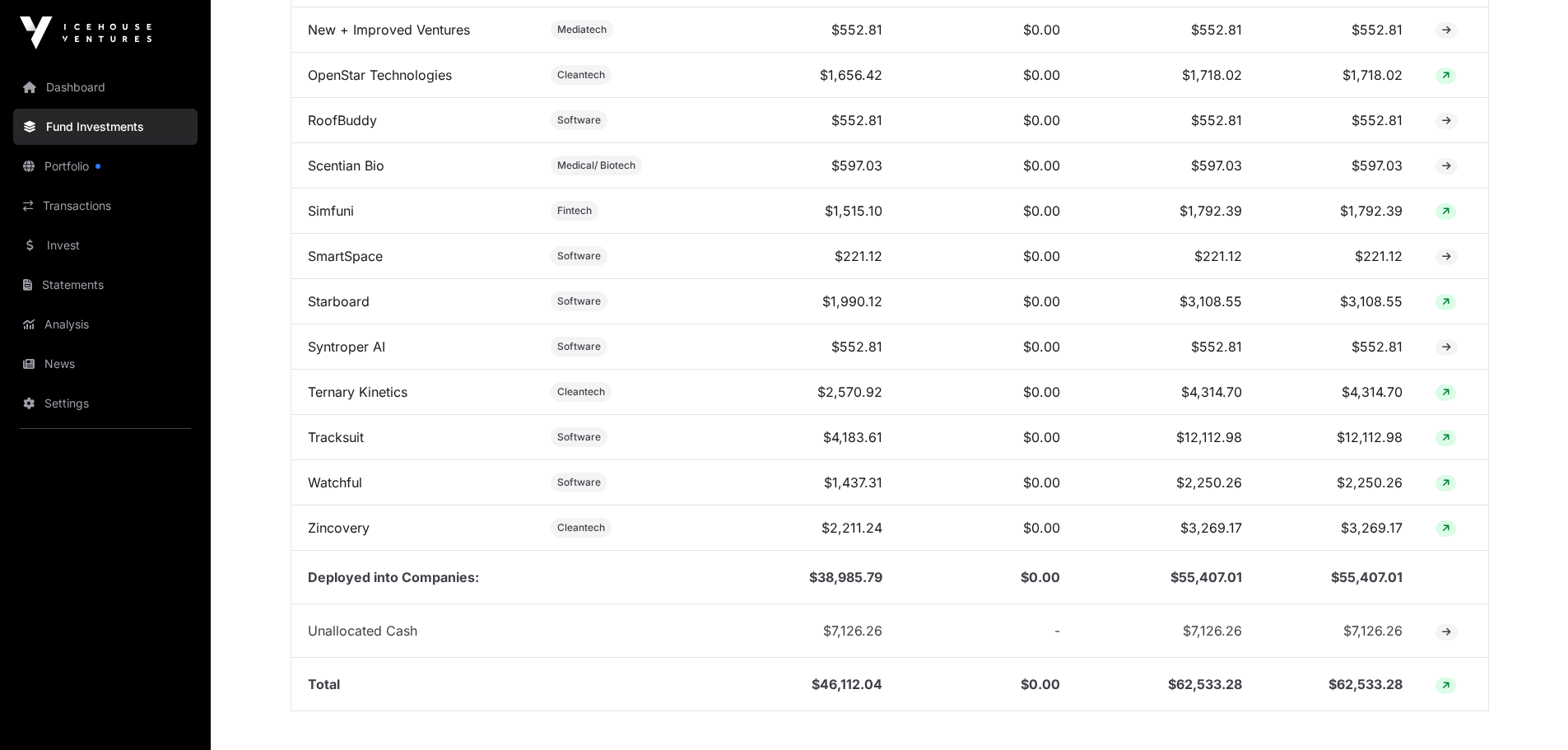
scroll to position [1729, 0]
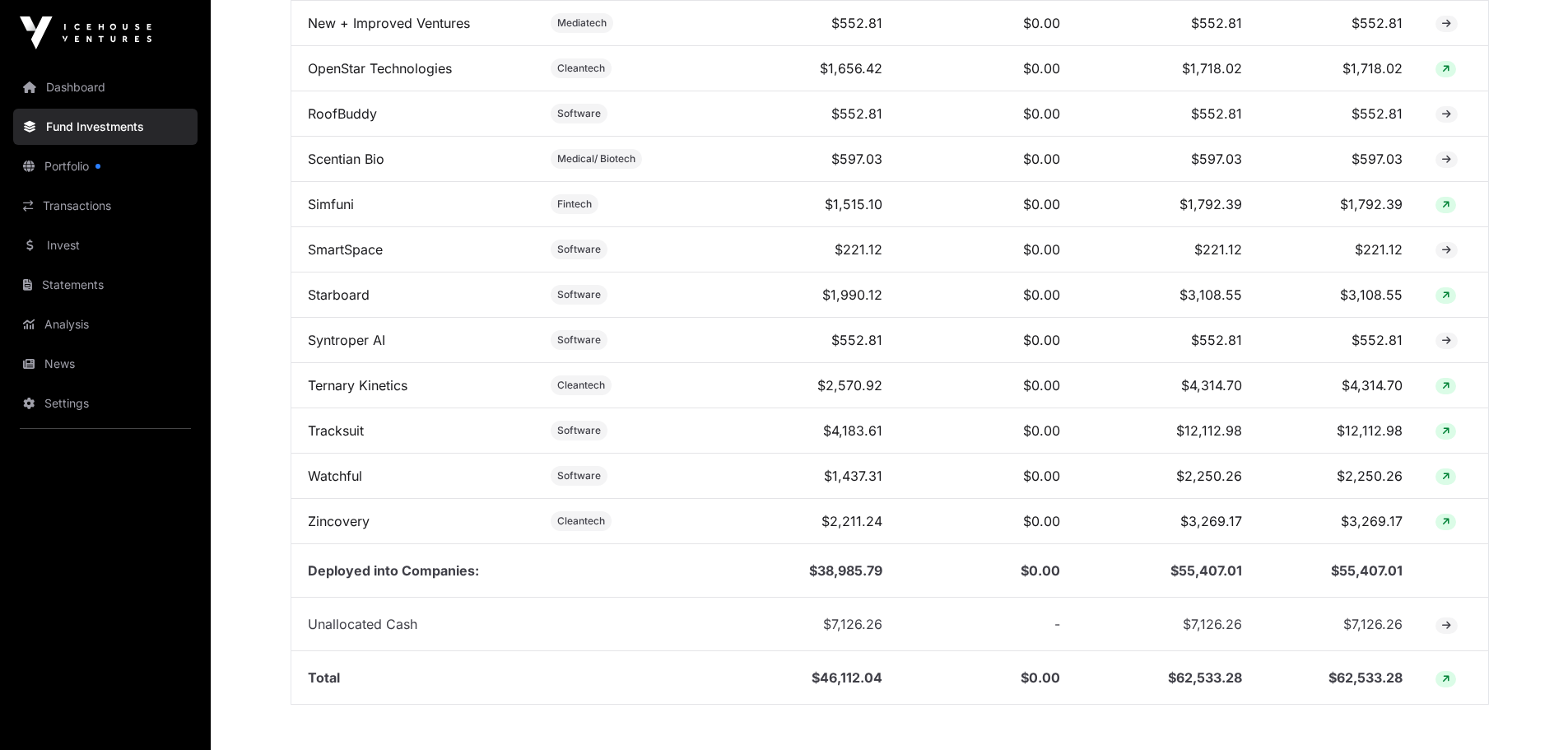
click at [341, 439] on link "Tracksuit" at bounding box center [336, 430] width 56 height 17
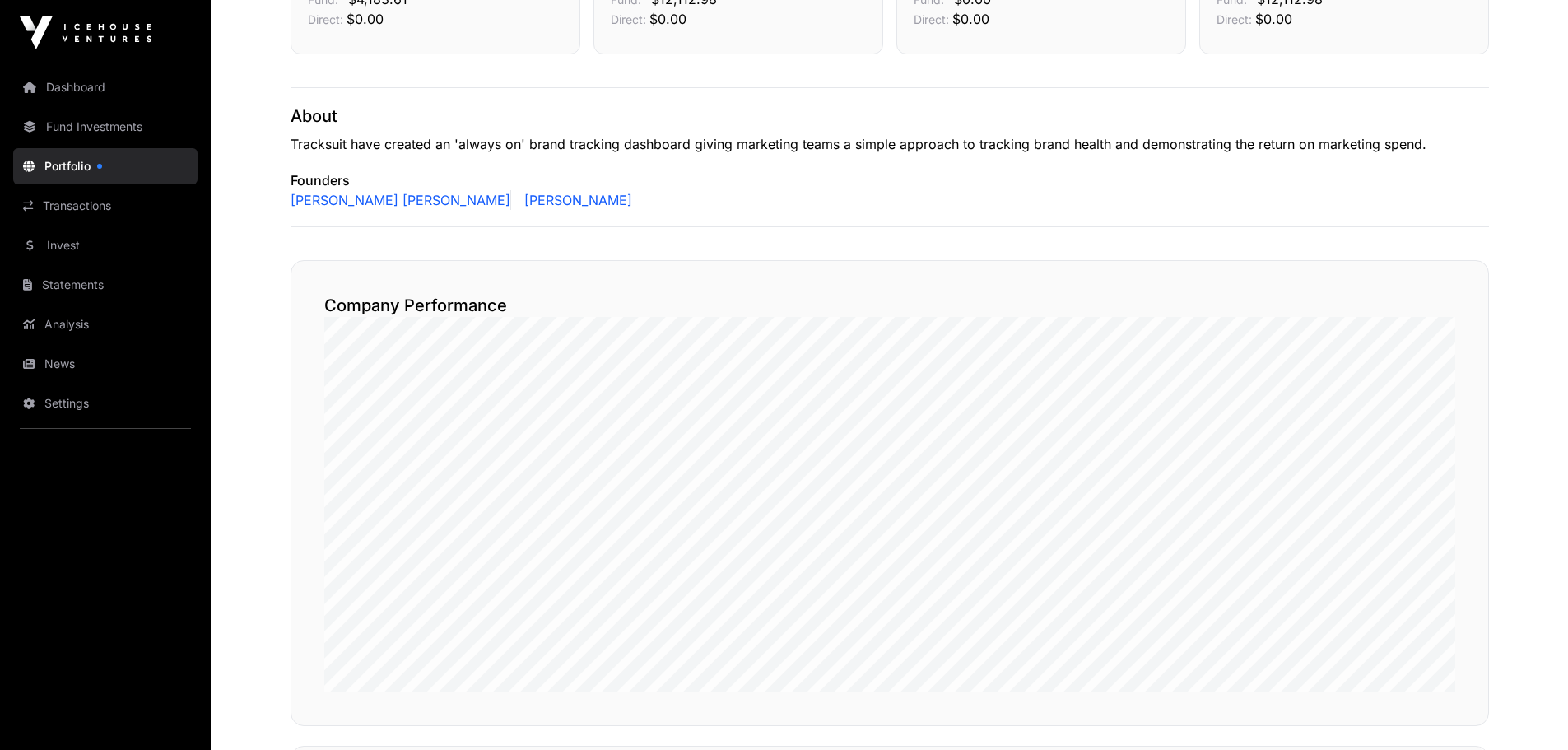
scroll to position [659, 0]
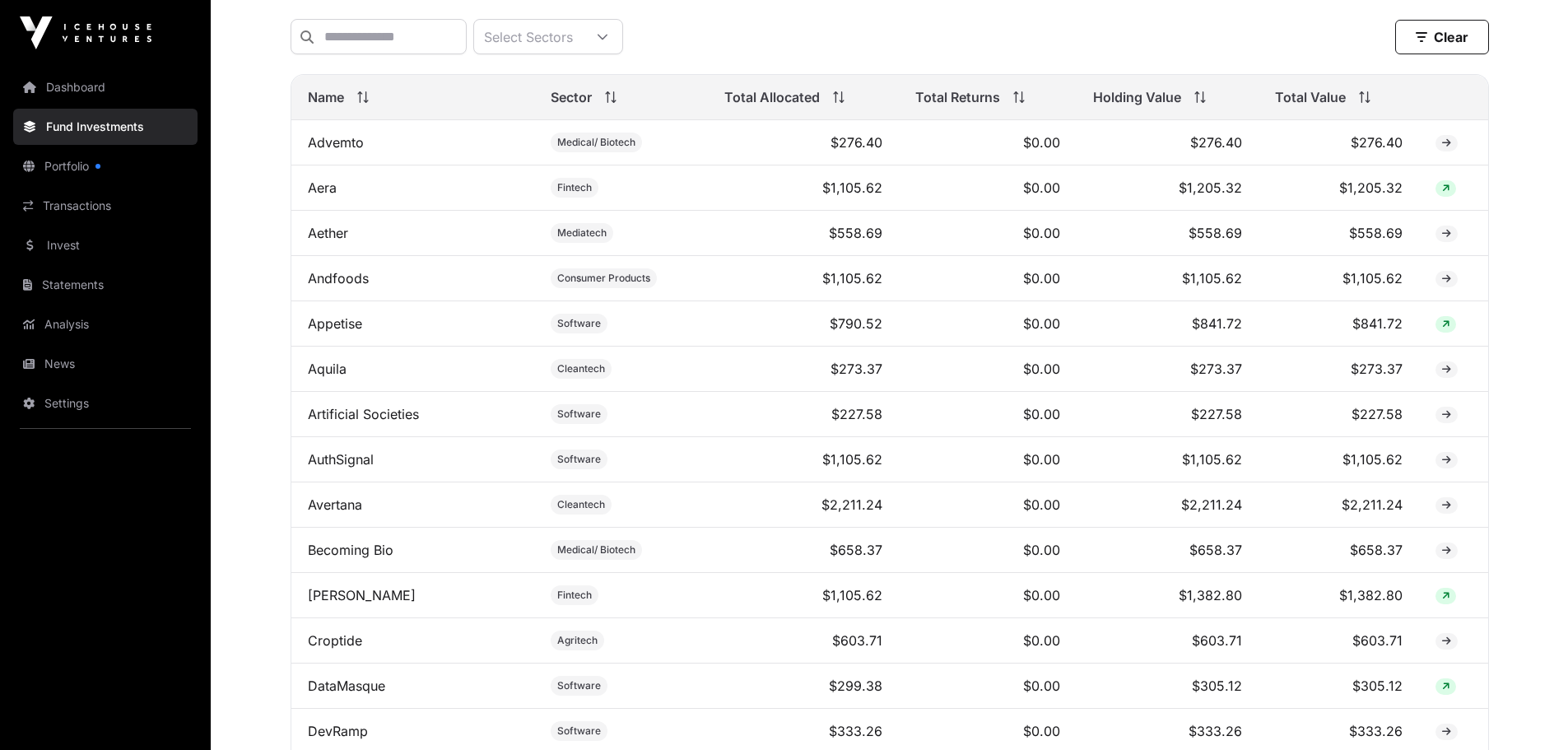
scroll to position [1729, 0]
